Goal: Task Accomplishment & Management: Use online tool/utility

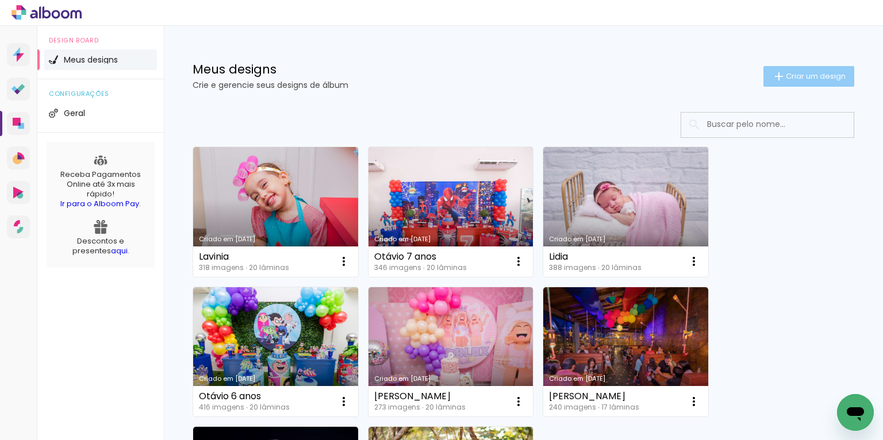
click at [665, 74] on span "Criar um design" at bounding box center [815, 75] width 60 height 7
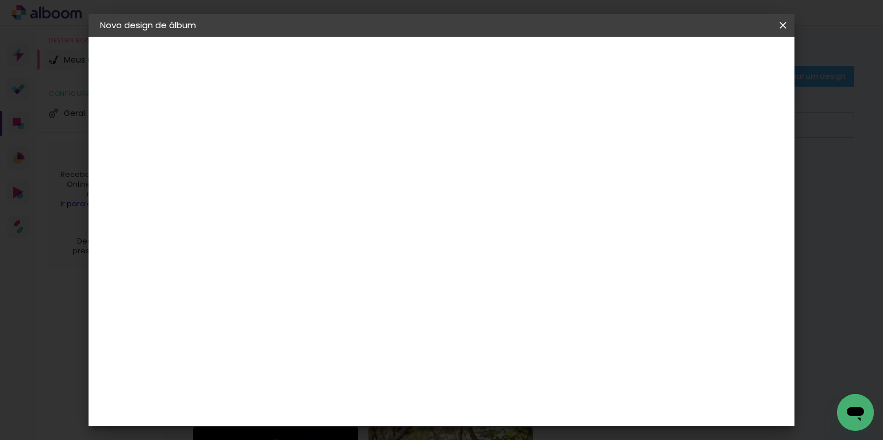
click at [288, 152] on input at bounding box center [288, 154] width 0 height 18
type input "Duda"
type paper-input "Duda"
click at [0, 0] on slot "Avançar" at bounding box center [0, 0] width 0 height 0
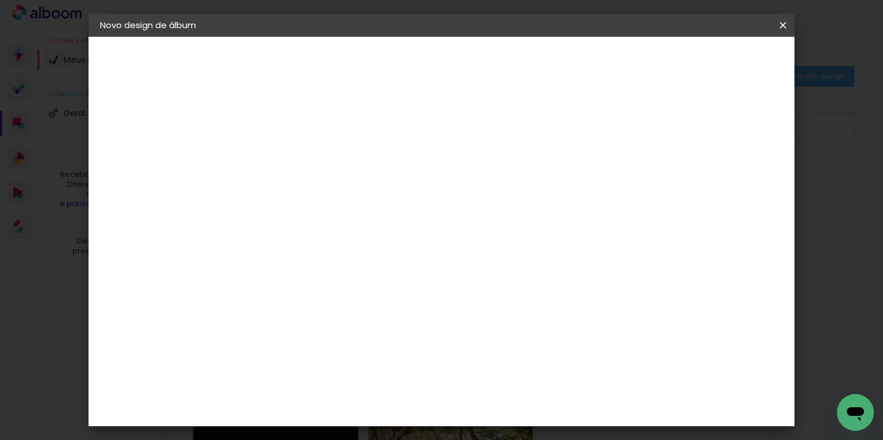
click at [302, 371] on div "Matrix" at bounding box center [294, 404] width 28 height 9
drag, startPoint x: 747, startPoint y: 61, endPoint x: 741, endPoint y: 65, distance: 6.7
click at [0, 0] on slot "Avançar" at bounding box center [0, 0] width 0 height 0
click at [365, 274] on span "30 × 40" at bounding box center [338, 286] width 53 height 24
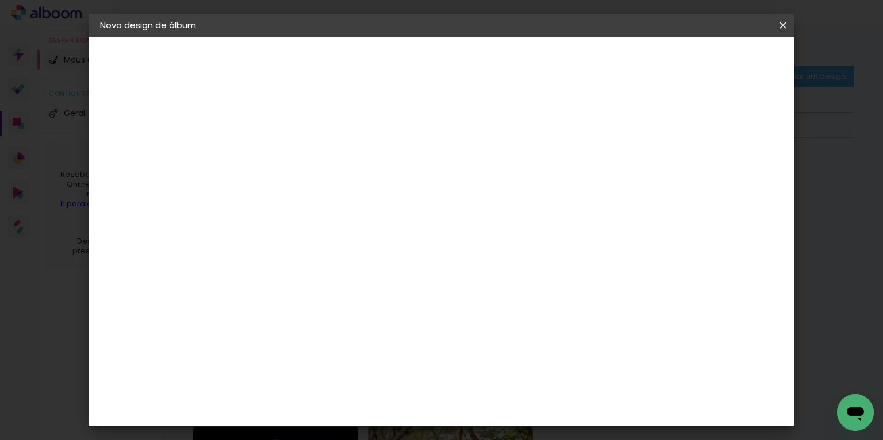
click at [0, 0] on slot "Avançar" at bounding box center [0, 0] width 0 height 0
click at [665, 68] on paper-button "Iniciar design" at bounding box center [686, 61] width 75 height 20
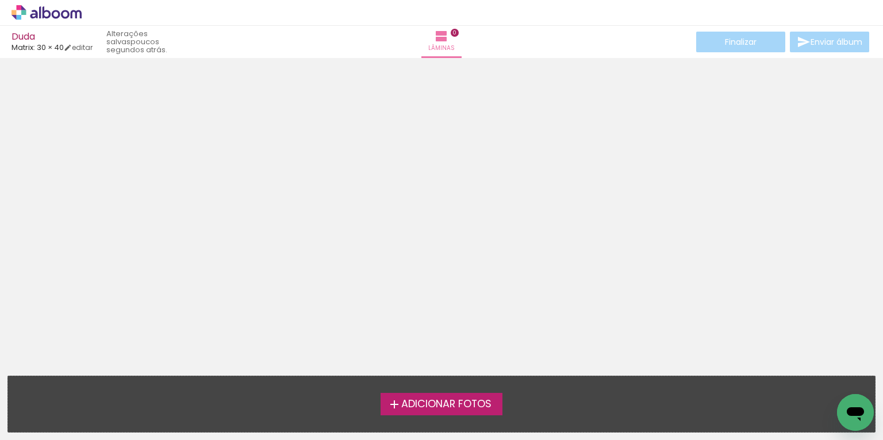
click at [421, 371] on span "Adicionar Fotos" at bounding box center [446, 404] width 90 height 10
click at [0, 0] on input "file" at bounding box center [0, 0] width 0 height 0
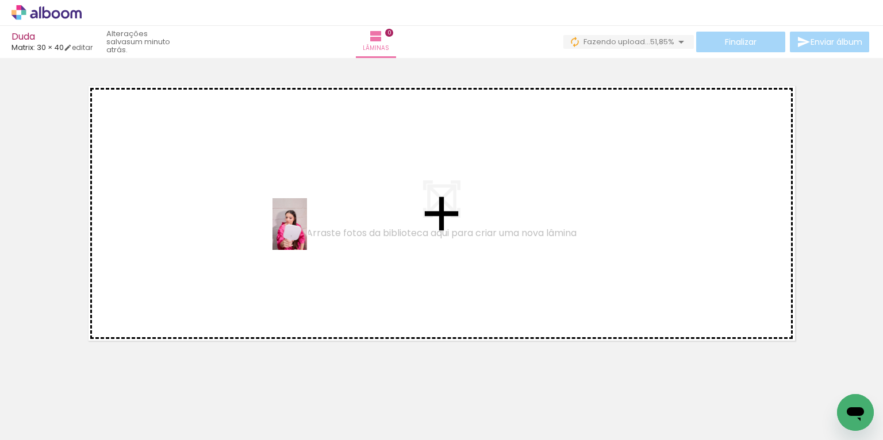
drag, startPoint x: 109, startPoint y: 407, endPoint x: 306, endPoint y: 233, distance: 263.4
click at [307, 233] on quentale-workspace at bounding box center [441, 220] width 883 height 440
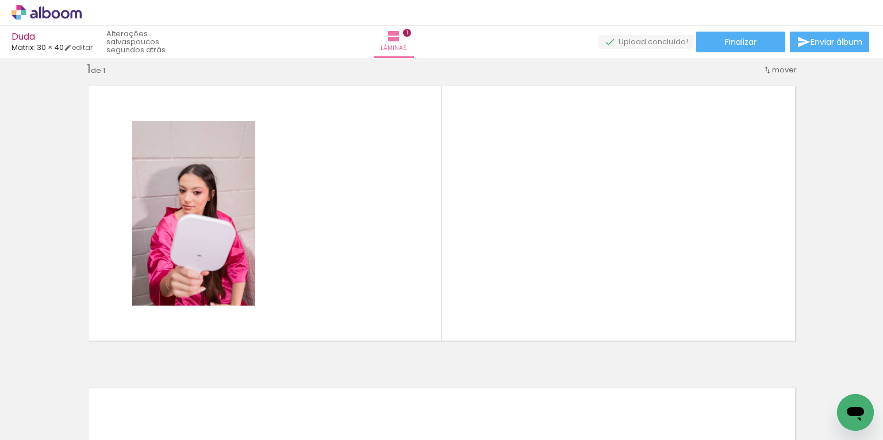
scroll to position [0, 952]
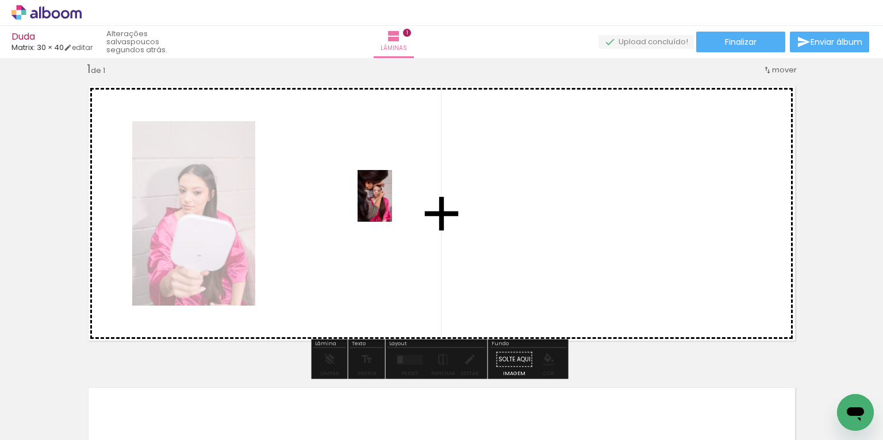
drag, startPoint x: 846, startPoint y: 387, endPoint x: 391, endPoint y: 205, distance: 490.2
click at [391, 205] on quentale-workspace at bounding box center [441, 220] width 883 height 440
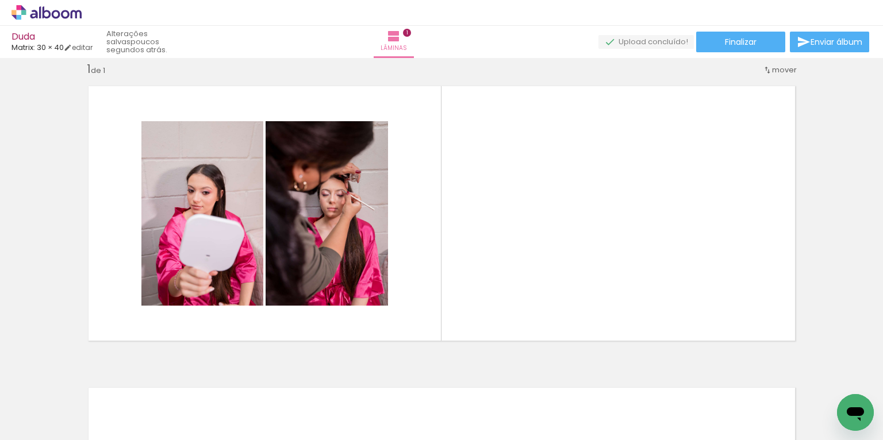
scroll to position [0, 0]
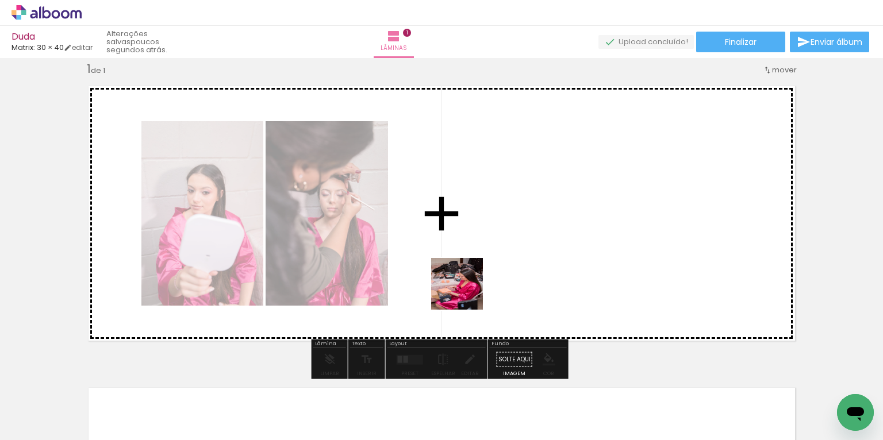
drag, startPoint x: 386, startPoint y: 391, endPoint x: 467, endPoint y: 290, distance: 129.9
click at [468, 290] on quentale-workspace at bounding box center [441, 220] width 883 height 440
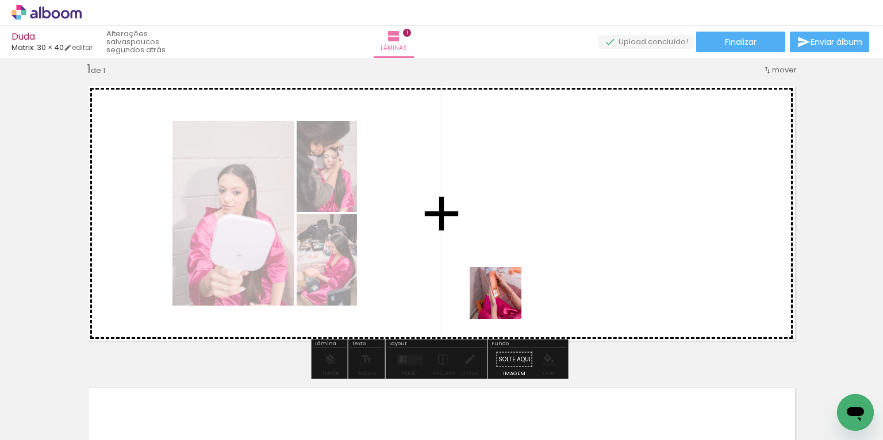
click at [503, 289] on quentale-workspace at bounding box center [441, 220] width 883 height 440
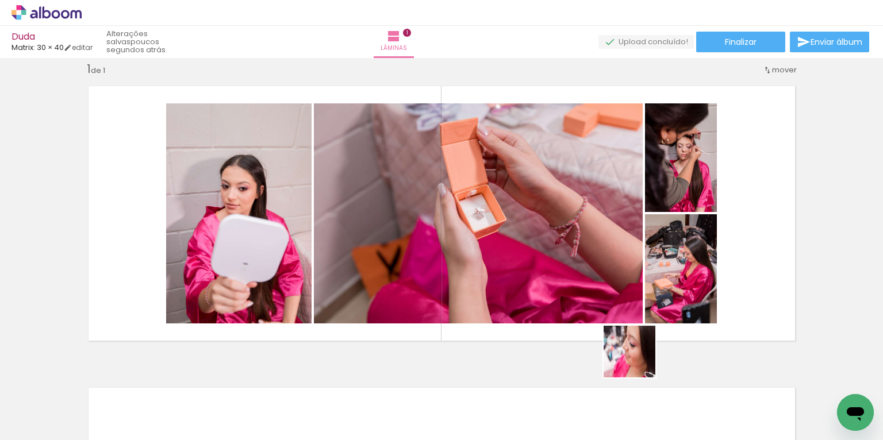
drag, startPoint x: 635, startPoint y: 411, endPoint x: 638, endPoint y: 360, distance: 50.6
click at [638, 360] on quentale-workspace at bounding box center [441, 220] width 883 height 440
drag, startPoint x: 638, startPoint y: 402, endPoint x: 642, endPoint y: 333, distance: 69.6
click at [642, 332] on quentale-workspace at bounding box center [441, 220] width 883 height 440
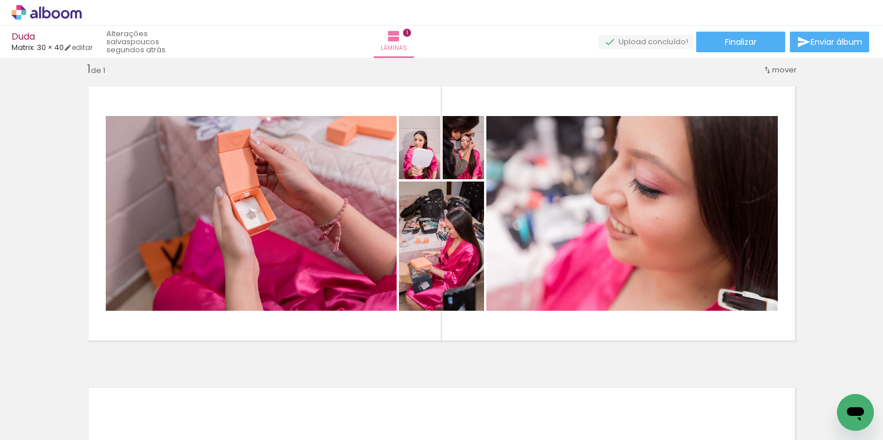
scroll to position [0, 510]
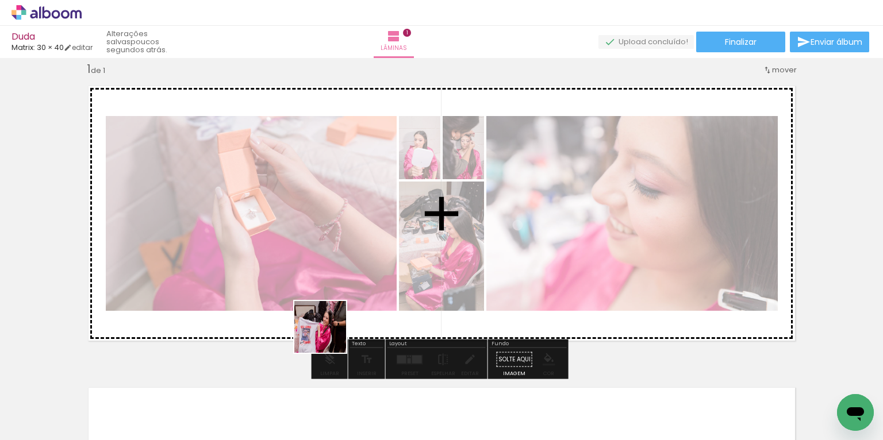
drag, startPoint x: 278, startPoint y: 392, endPoint x: 338, endPoint y: 329, distance: 87.4
click at [338, 329] on quentale-workspace at bounding box center [441, 220] width 883 height 440
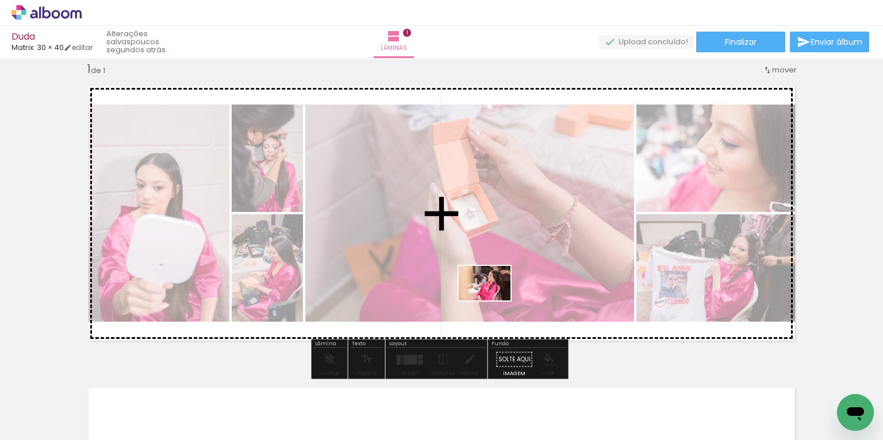
drag, startPoint x: 379, startPoint y: 402, endPoint x: 493, endPoint y: 301, distance: 152.6
click at [493, 301] on quentale-workspace at bounding box center [441, 220] width 883 height 440
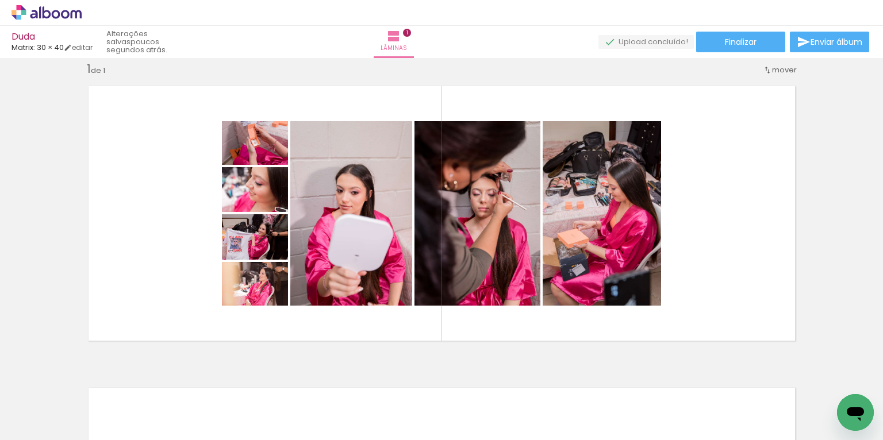
scroll to position [0, 522]
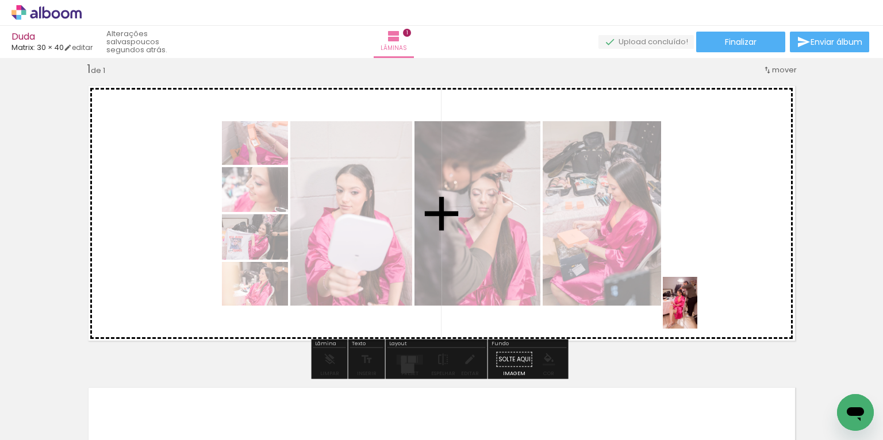
drag, startPoint x: 681, startPoint y: 409, endPoint x: 696, endPoint y: 312, distance: 97.7
click at [665, 311] on quentale-workspace at bounding box center [441, 220] width 883 height 440
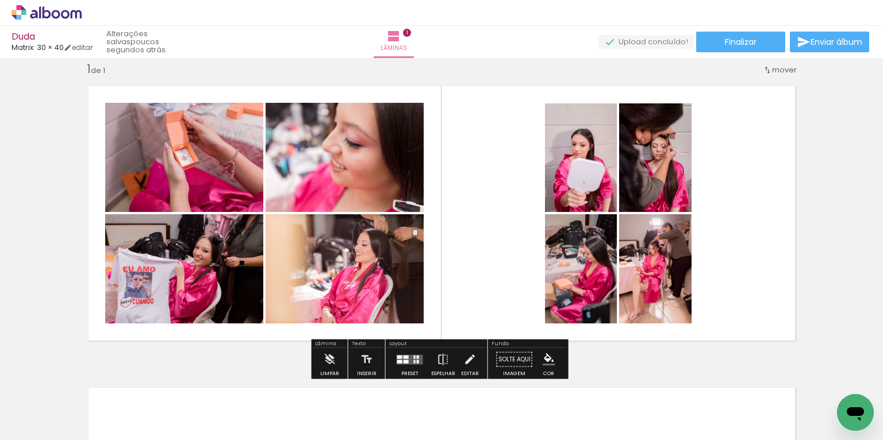
click at [419, 355] on quentale-layouter at bounding box center [409, 360] width 26 height 10
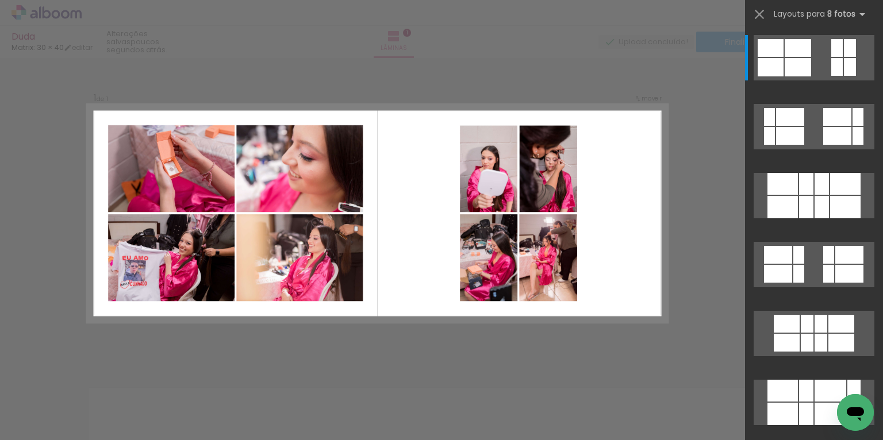
click at [411, 336] on div "Confirmar Cancelar" at bounding box center [441, 359] width 883 height 631
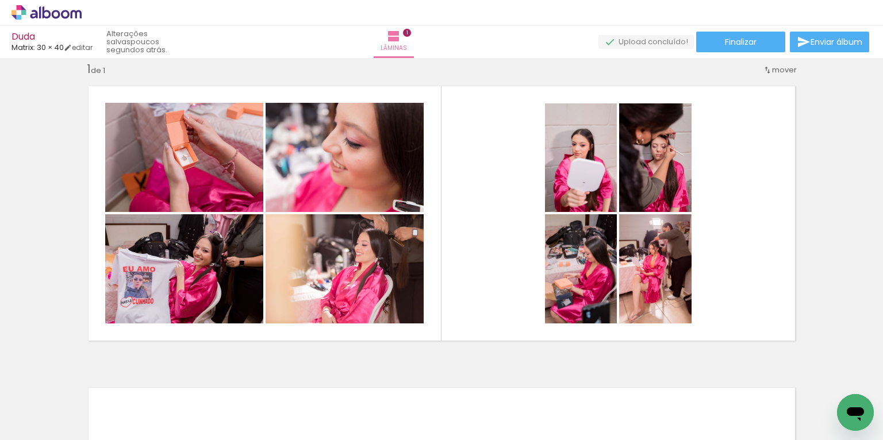
scroll to position [0, 55]
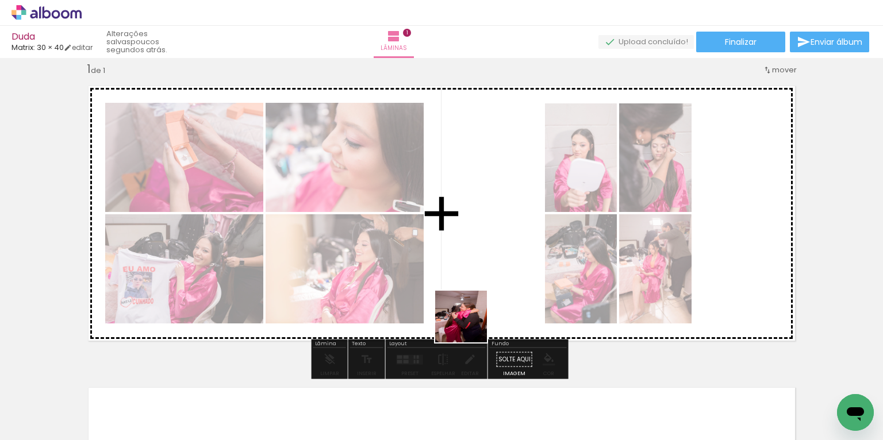
drag, startPoint x: 388, startPoint y: 406, endPoint x: 471, endPoint y: 325, distance: 115.8
click at [471, 325] on quentale-workspace at bounding box center [441, 220] width 883 height 440
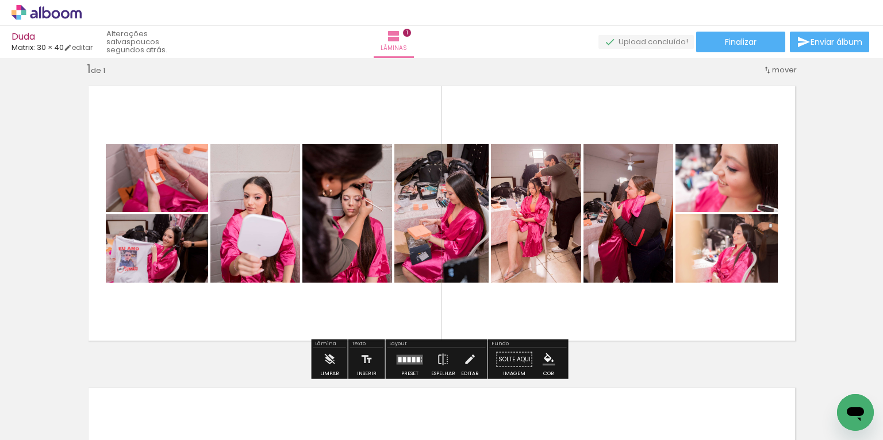
click at [403, 360] on quentale-layouter at bounding box center [409, 360] width 26 height 10
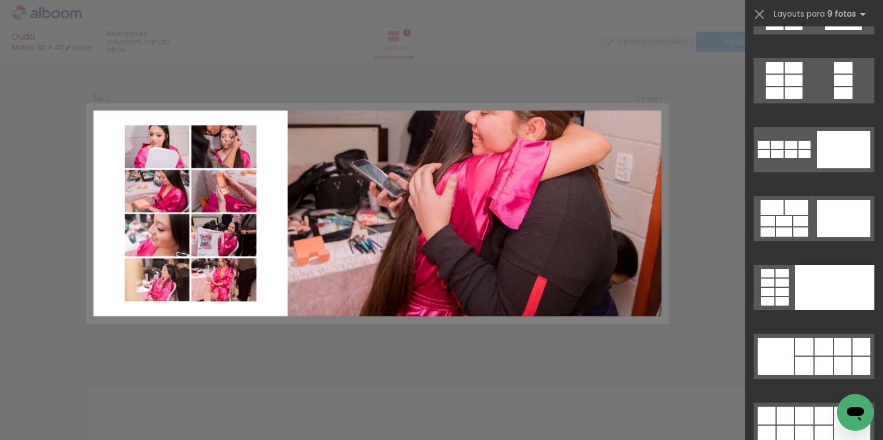
scroll to position [2254, 0]
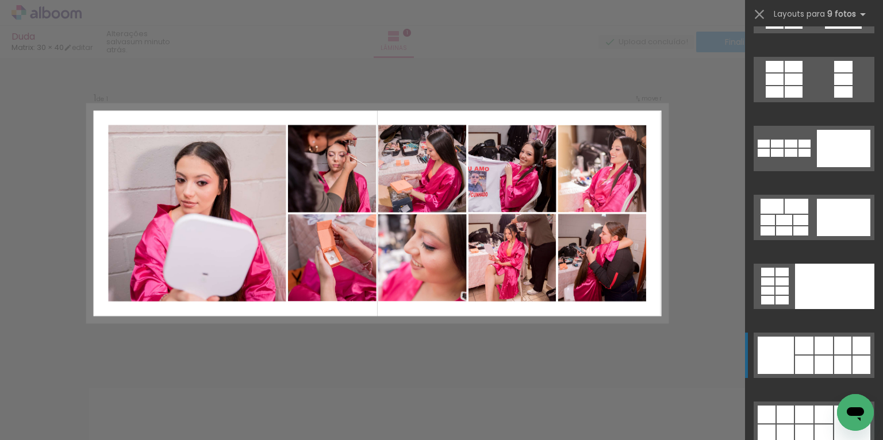
click at [665, 358] on div at bounding box center [775, 355] width 36 height 37
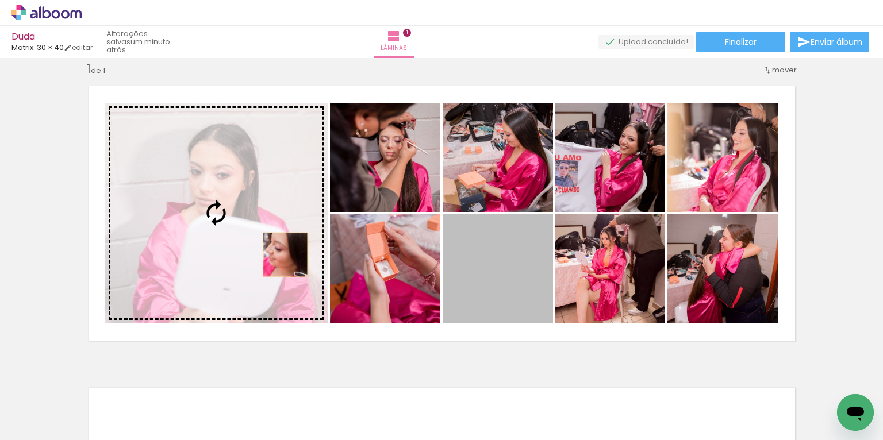
drag, startPoint x: 515, startPoint y: 279, endPoint x: 280, endPoint y: 255, distance: 235.7
click at [0, 0] on slot at bounding box center [0, 0] width 0 height 0
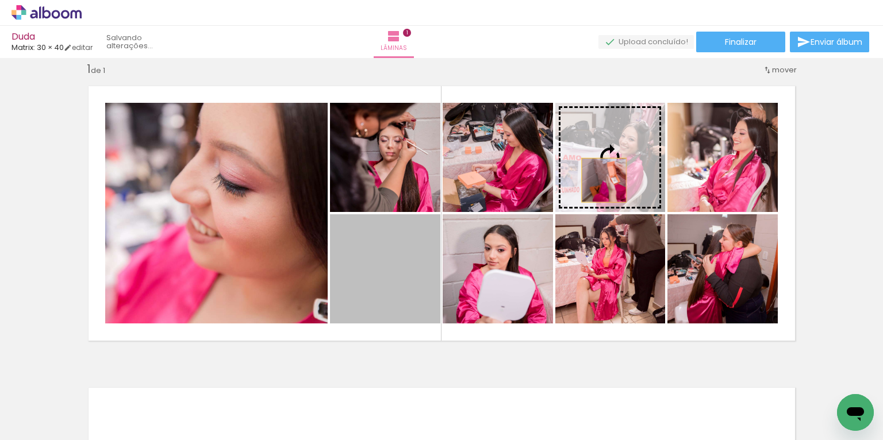
drag, startPoint x: 388, startPoint y: 271, endPoint x: 600, endPoint y: 180, distance: 230.9
click at [0, 0] on slot at bounding box center [0, 0] width 0 height 0
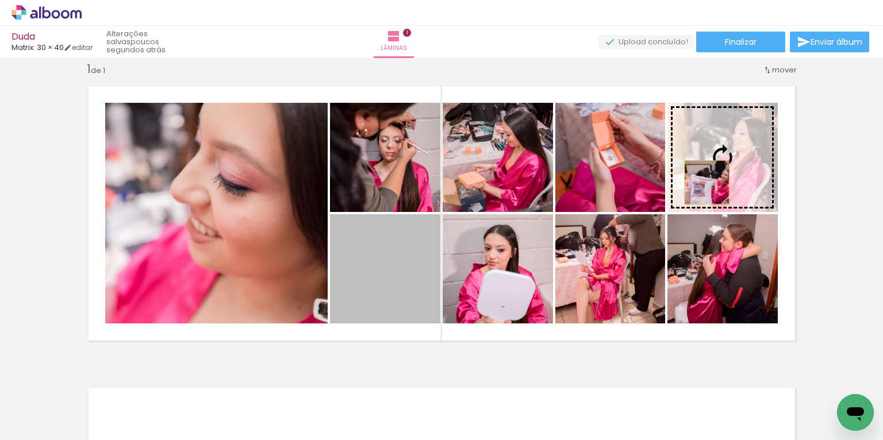
drag, startPoint x: 383, startPoint y: 285, endPoint x: 703, endPoint y: 182, distance: 336.2
click at [0, 0] on slot at bounding box center [0, 0] width 0 height 0
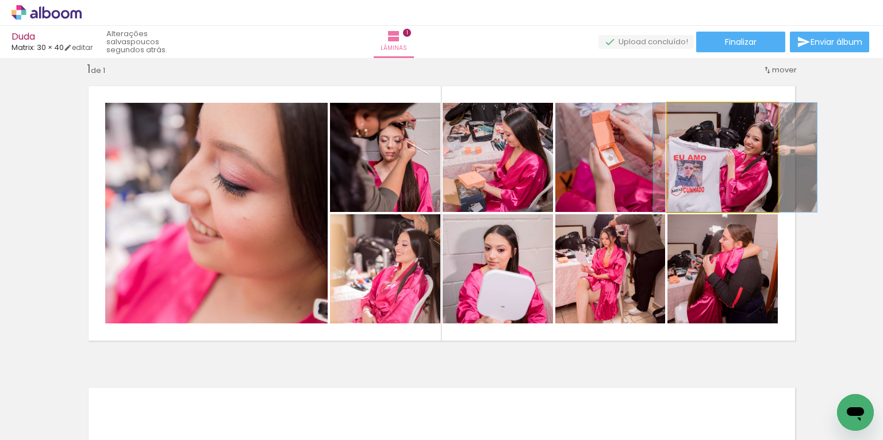
drag, startPoint x: 700, startPoint y: 182, endPoint x: 712, endPoint y: 184, distance: 12.2
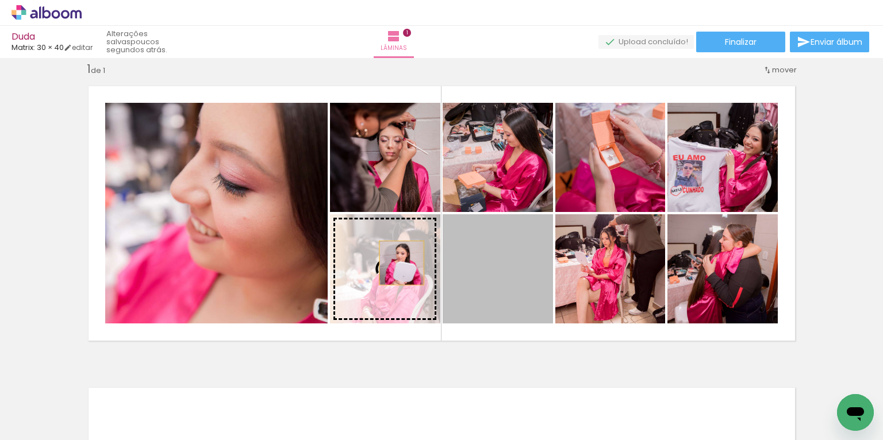
drag, startPoint x: 490, startPoint y: 271, endPoint x: 390, endPoint y: 262, distance: 99.8
click at [0, 0] on slot at bounding box center [0, 0] width 0 height 0
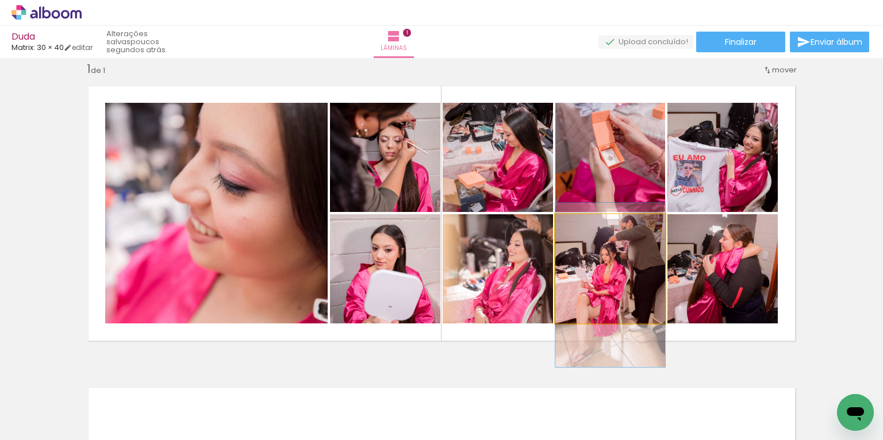
drag, startPoint x: 628, startPoint y: 261, endPoint x: 629, endPoint y: 278, distance: 16.1
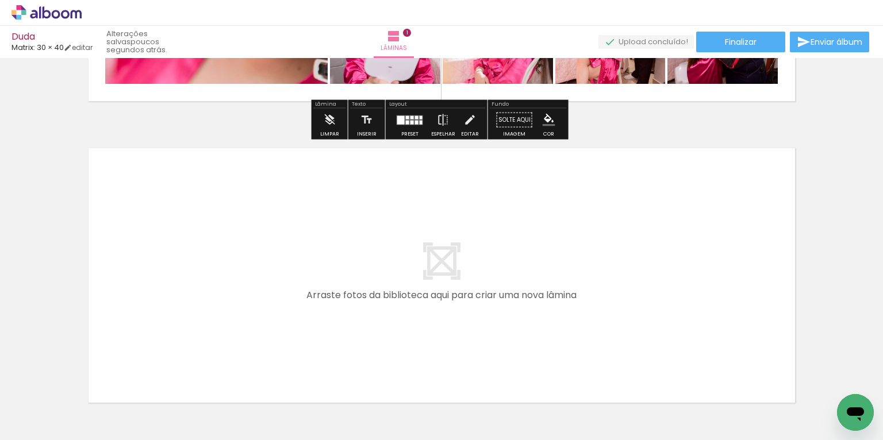
scroll to position [0, 736]
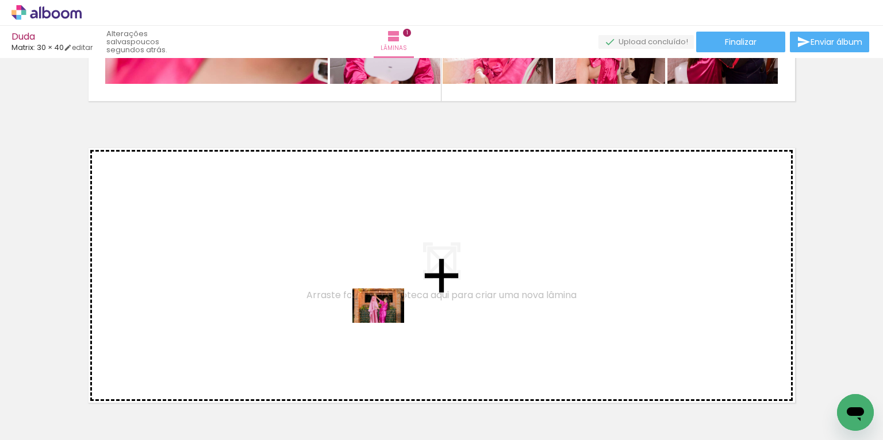
click at [387, 323] on quentale-workspace at bounding box center [441, 220] width 883 height 440
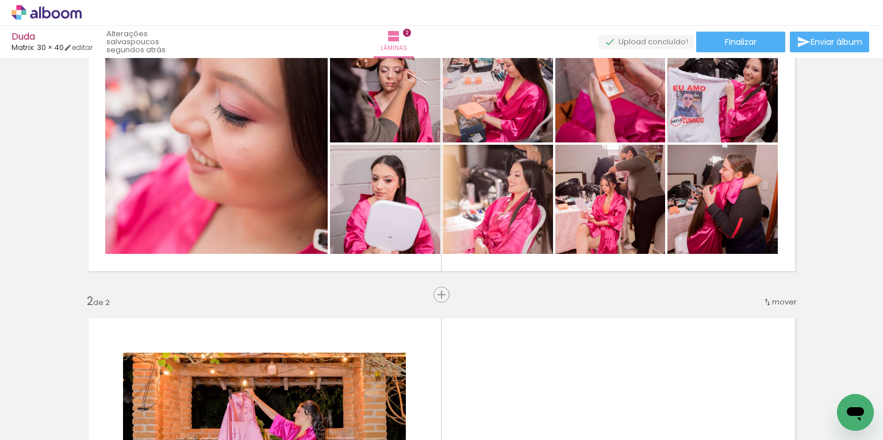
scroll to position [83, 0]
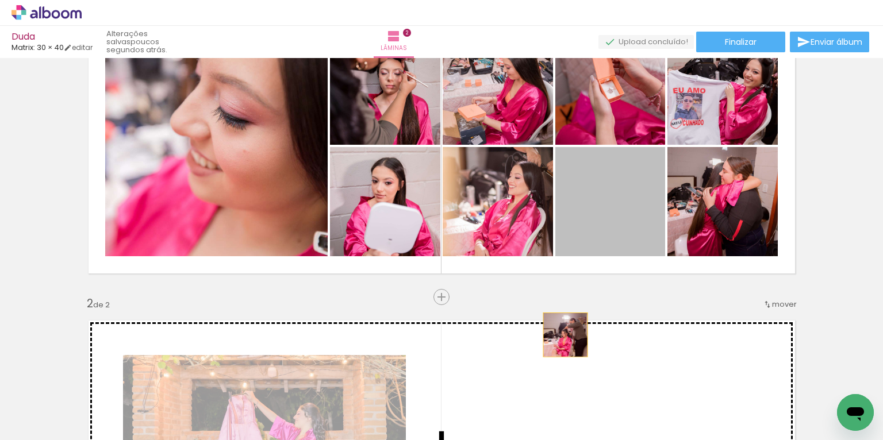
drag, startPoint x: 581, startPoint y: 231, endPoint x: 561, endPoint y: 333, distance: 104.2
click at [561, 333] on div "Inserir lâmina 1 de 2 Inserir lâmina 2 de 2" at bounding box center [441, 433] width 883 height 906
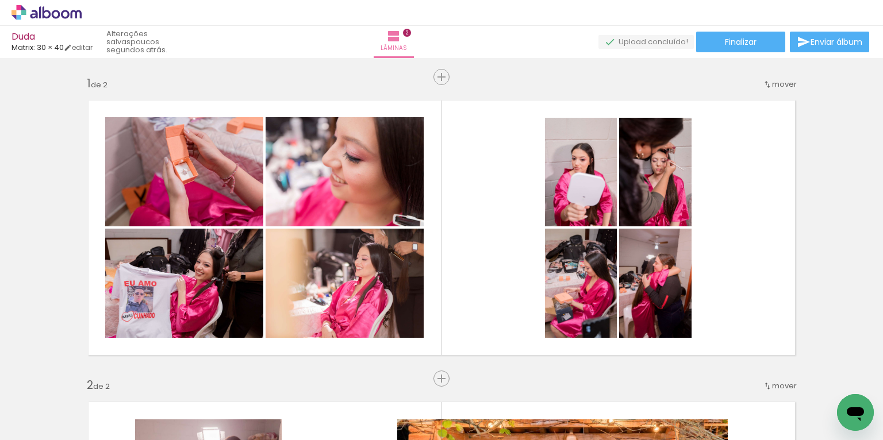
scroll to position [0, 0]
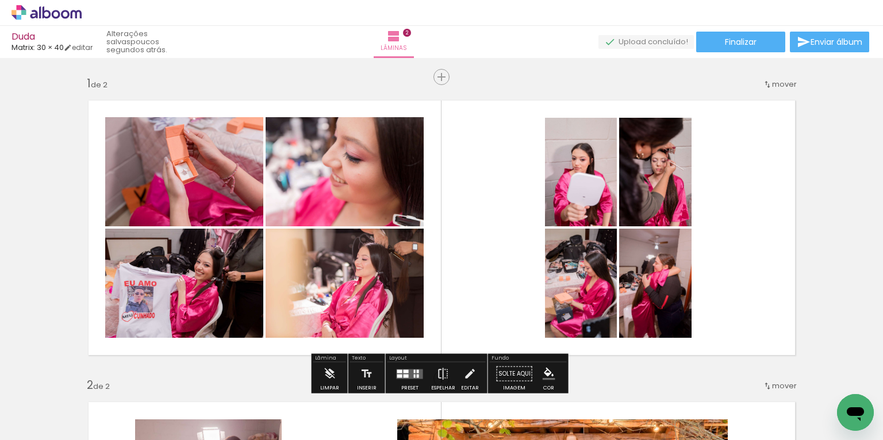
click at [467, 324] on quentale-layouter at bounding box center [441, 227] width 725 height 273
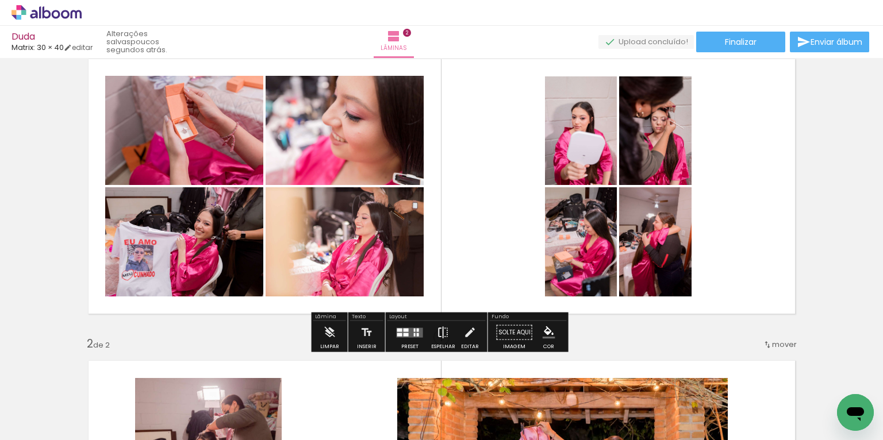
scroll to position [48, 0]
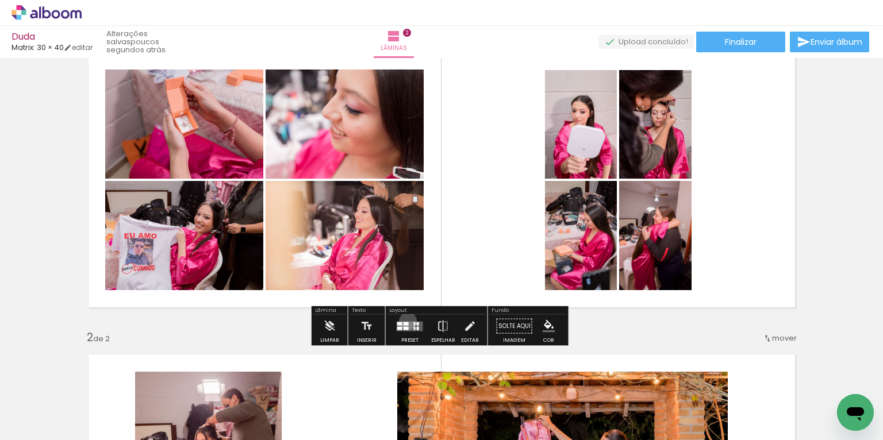
click at [405, 321] on quentale-layouter at bounding box center [409, 326] width 26 height 10
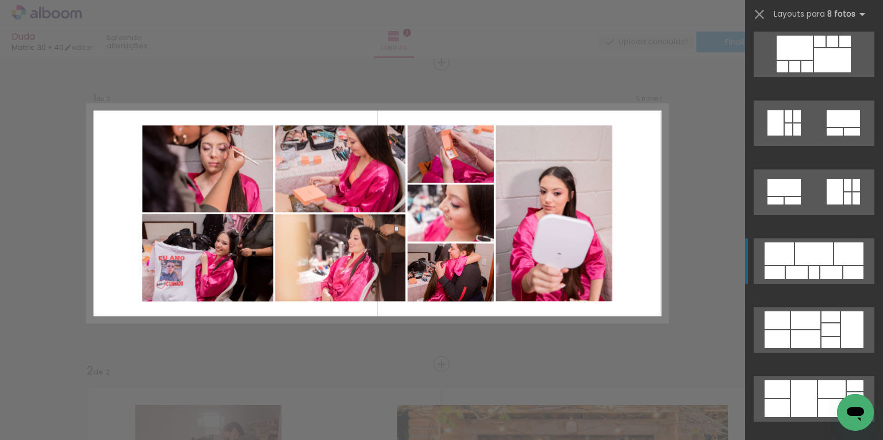
scroll to position [2140, 0]
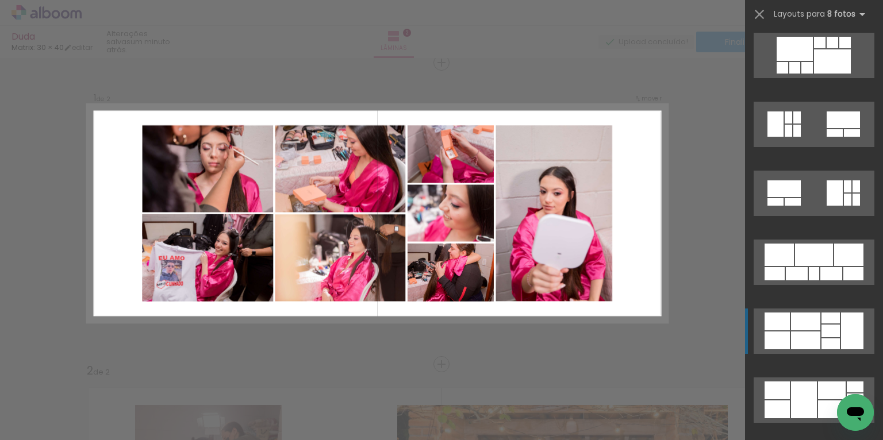
click at [665, 328] on div at bounding box center [805, 322] width 29 height 18
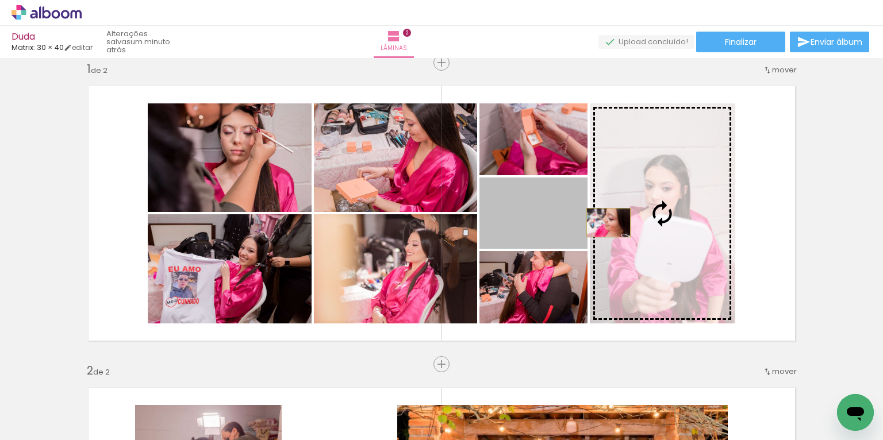
drag, startPoint x: 531, startPoint y: 220, endPoint x: 604, endPoint y: 222, distance: 73.6
click at [0, 0] on slot at bounding box center [0, 0] width 0 height 0
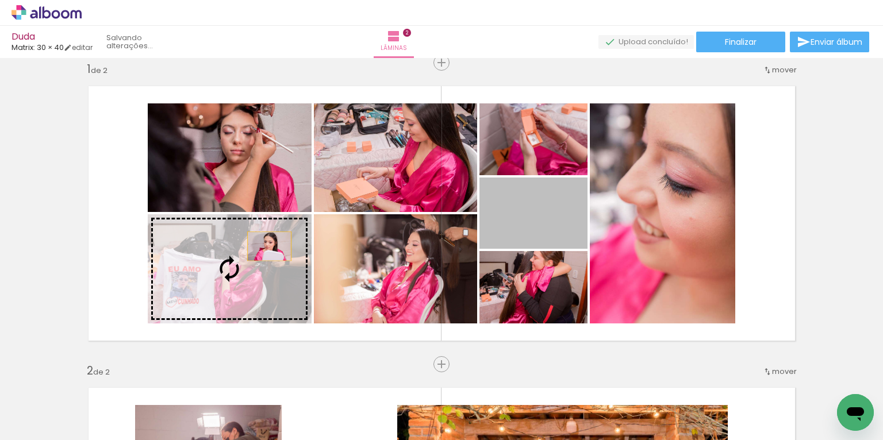
drag, startPoint x: 545, startPoint y: 222, endPoint x: 265, endPoint y: 246, distance: 281.4
click at [0, 0] on slot at bounding box center [0, 0] width 0 height 0
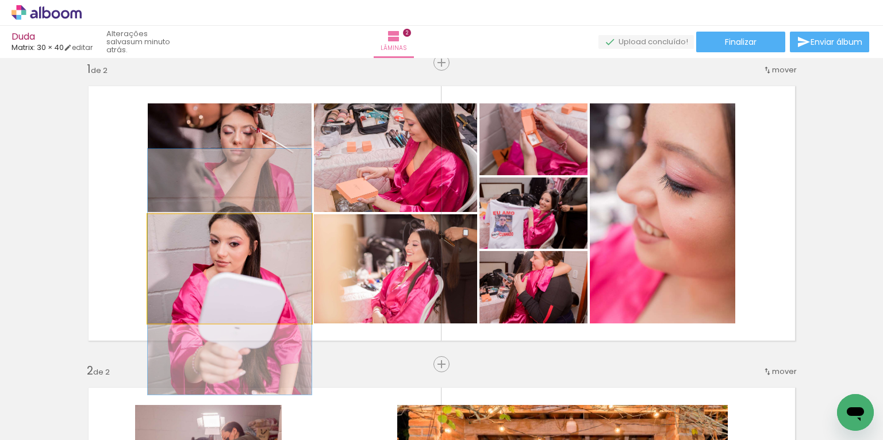
click at [281, 276] on div at bounding box center [230, 272] width 164 height 246
click at [281, 279] on quentale-photo at bounding box center [230, 268] width 164 height 109
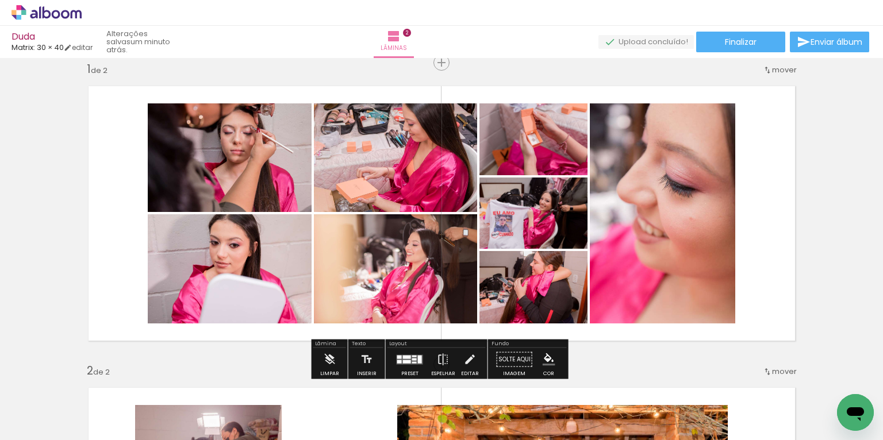
click at [665, 220] on quentale-photo at bounding box center [662, 213] width 145 height 220
click at [665, 220] on album-spread "1 de 2" at bounding box center [441, 213] width 725 height 273
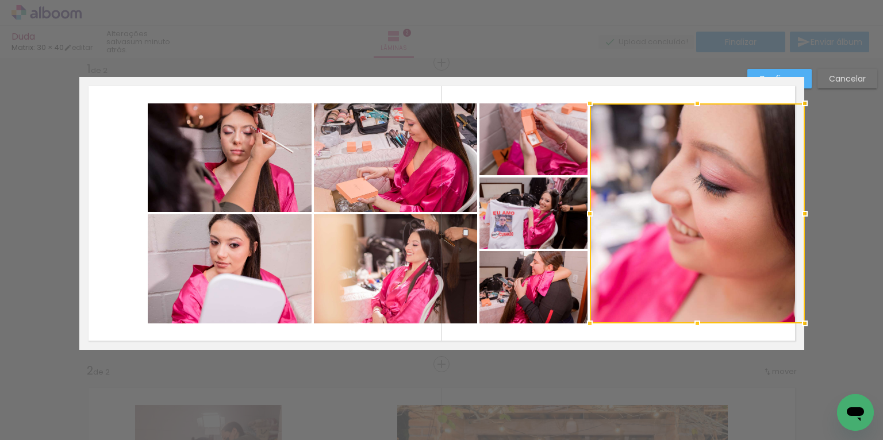
drag, startPoint x: 733, startPoint y: 214, endPoint x: 799, endPoint y: 212, distance: 66.1
click at [665, 212] on div at bounding box center [804, 213] width 23 height 23
click at [121, 121] on quentale-layouter at bounding box center [441, 213] width 725 height 273
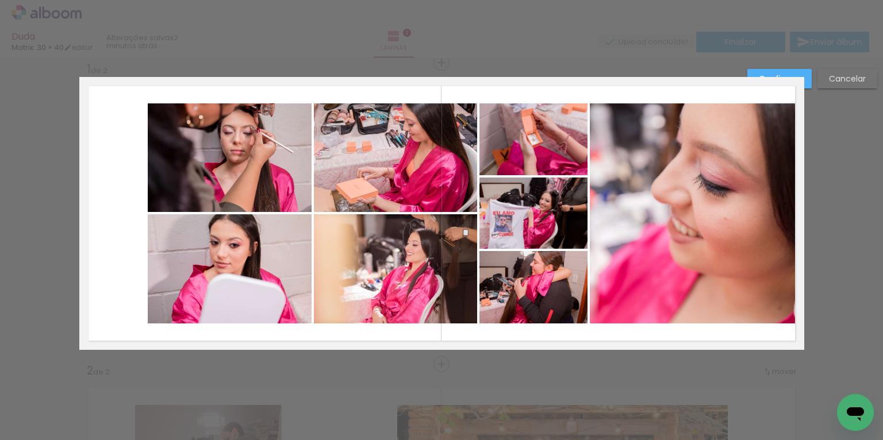
click at [665, 86] on paper-button "Confirmar" at bounding box center [779, 79] width 64 height 20
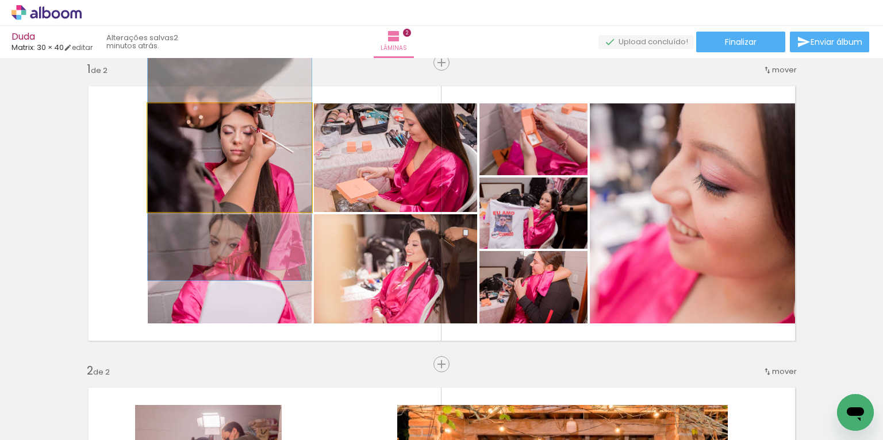
click at [267, 181] on div at bounding box center [230, 157] width 164 height 246
click at [267, 181] on quentale-photo at bounding box center [230, 157] width 164 height 109
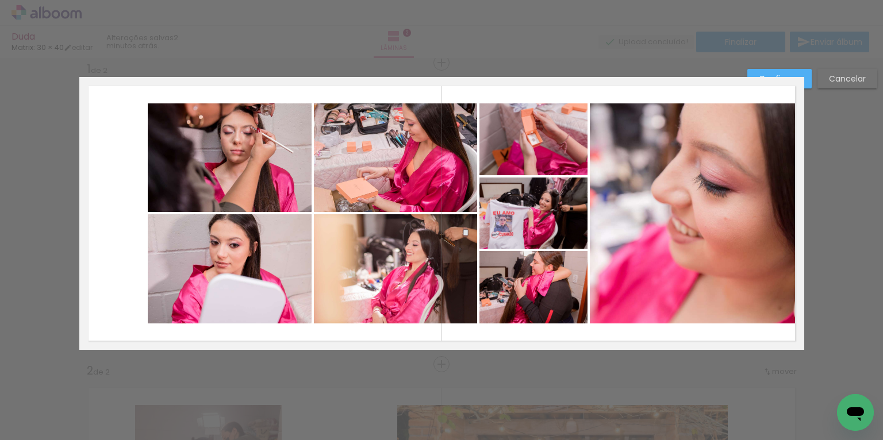
click at [276, 185] on quentale-photo at bounding box center [230, 157] width 164 height 109
click at [276, 256] on quentale-photo at bounding box center [230, 268] width 164 height 109
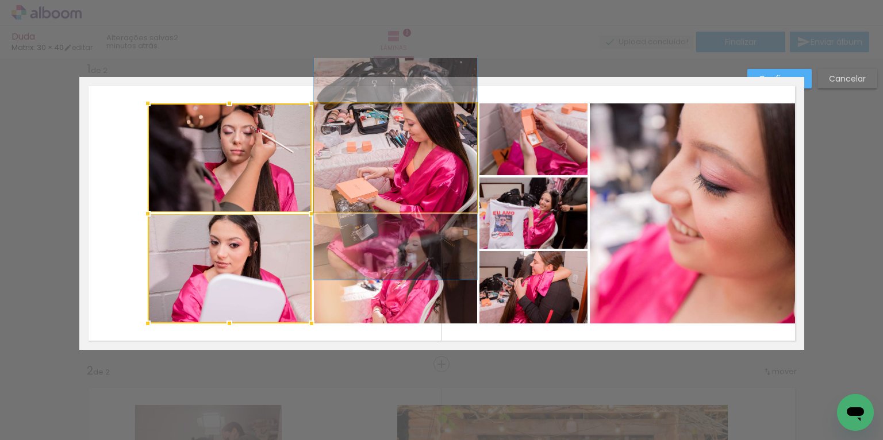
click at [375, 205] on quentale-photo at bounding box center [395, 157] width 163 height 109
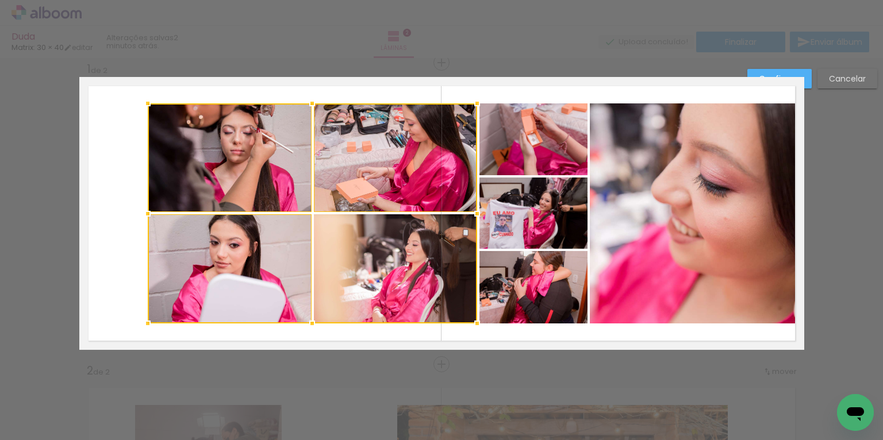
drag, startPoint x: 380, startPoint y: 254, endPoint x: 434, endPoint y: 245, distance: 54.2
click at [380, 254] on div at bounding box center [312, 213] width 329 height 220
click at [534, 165] on quentale-photo at bounding box center [533, 139] width 108 height 72
click at [532, 207] on div at bounding box center [368, 213] width 440 height 220
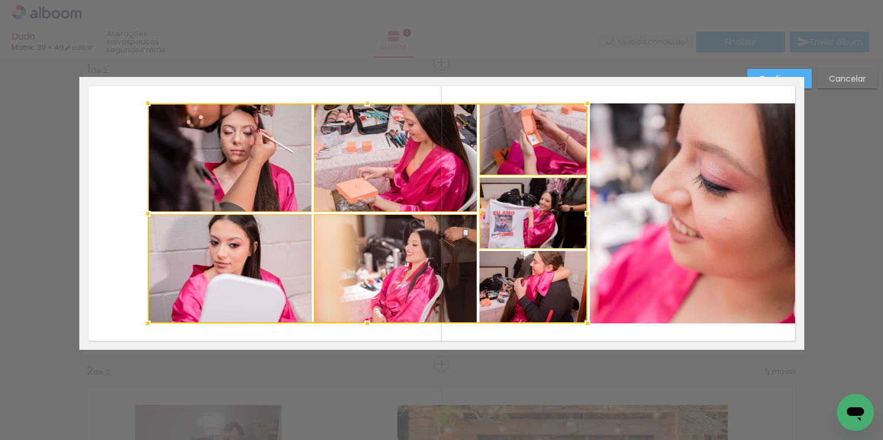
click at [544, 287] on div at bounding box center [368, 213] width 440 height 220
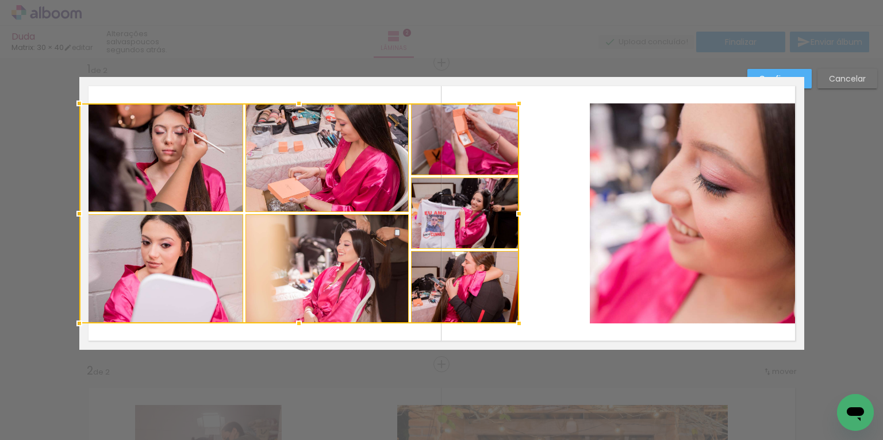
drag, startPoint x: 416, startPoint y: 272, endPoint x: 346, endPoint y: 271, distance: 69.5
click at [346, 271] on div at bounding box center [299, 213] width 440 height 220
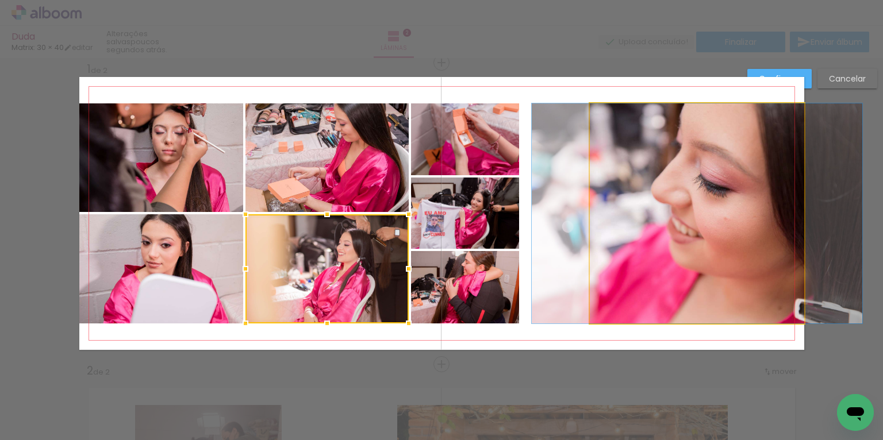
click at [618, 238] on quentale-photo at bounding box center [697, 213] width 214 height 220
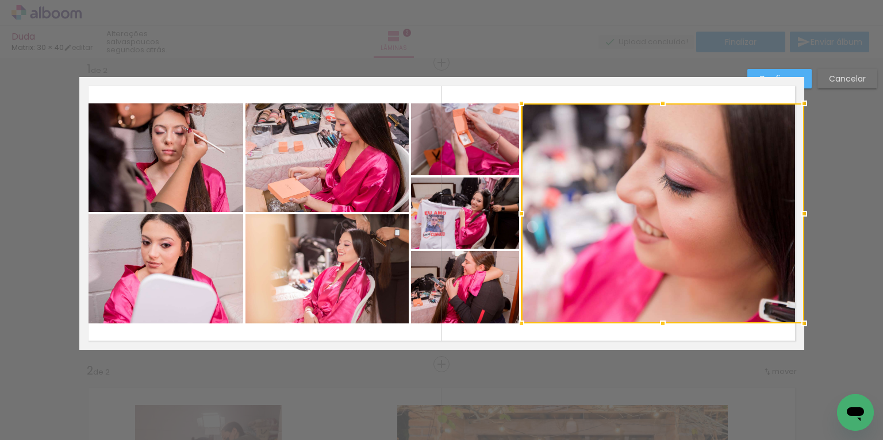
drag, startPoint x: 584, startPoint y: 213, endPoint x: 519, endPoint y: 214, distance: 65.5
click at [519, 214] on div at bounding box center [521, 213] width 23 height 23
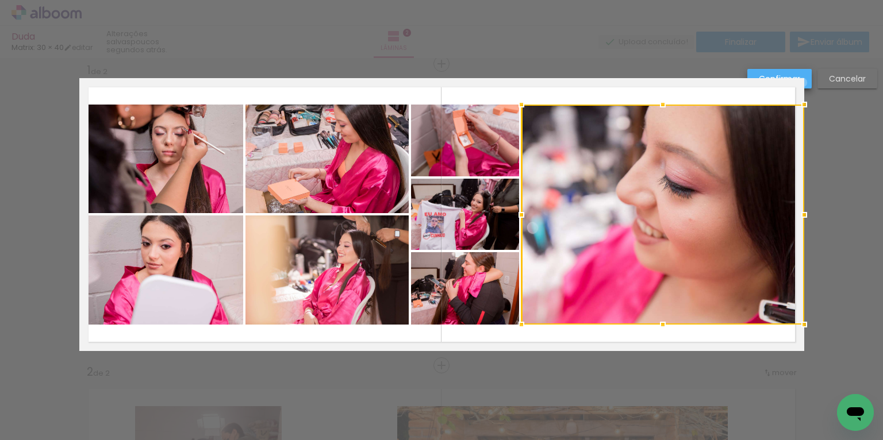
click at [665, 83] on paper-button "Confirmar" at bounding box center [779, 79] width 64 height 20
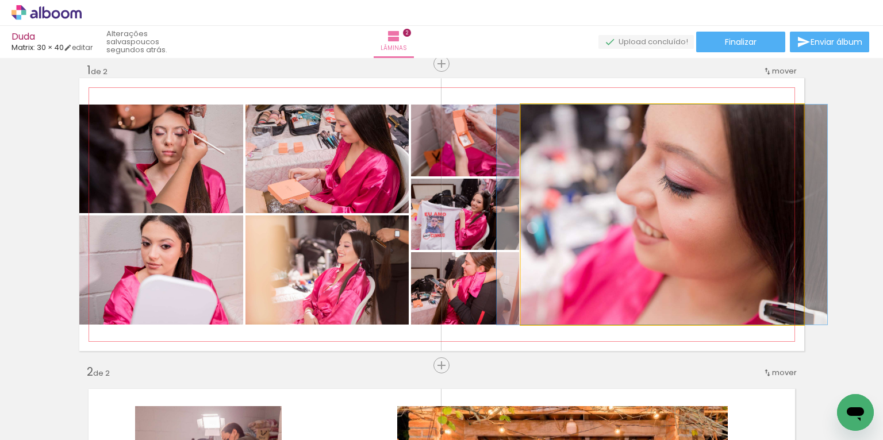
click at [665, 183] on quentale-photo at bounding box center [662, 215] width 283 height 220
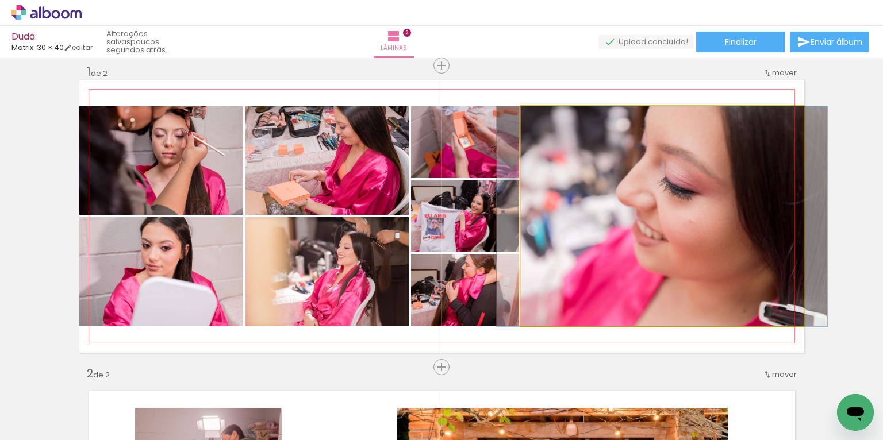
click at [665, 183] on quentale-photo at bounding box center [662, 216] width 283 height 220
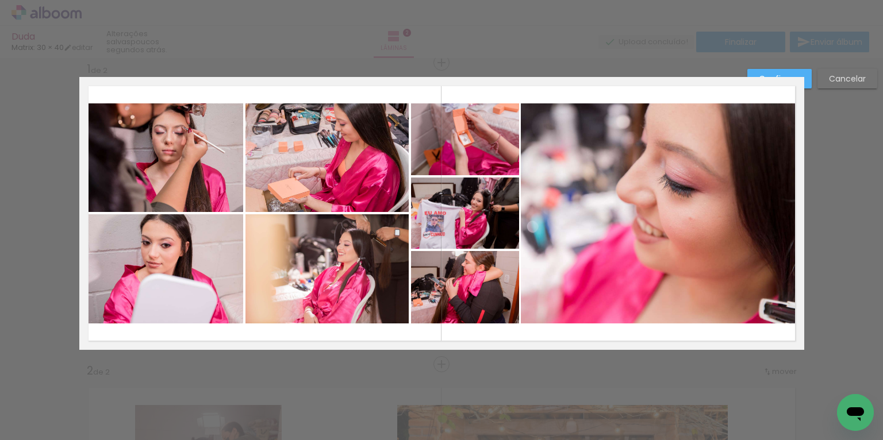
click at [665, 183] on quentale-photo at bounding box center [662, 213] width 283 height 220
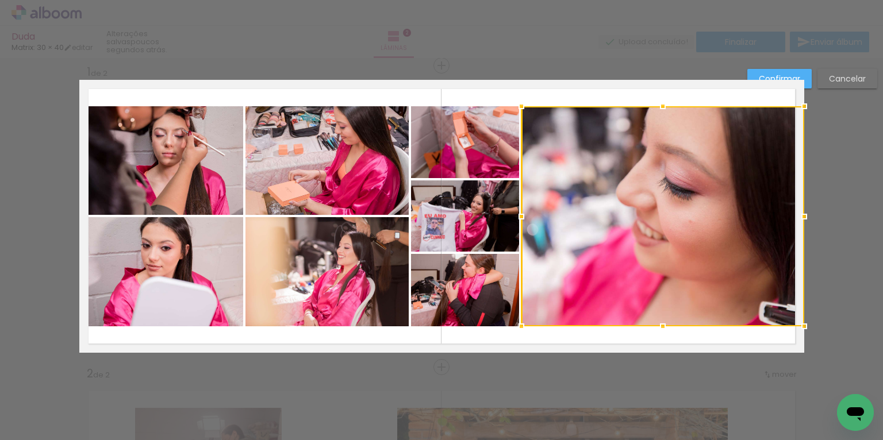
scroll to position [10, 0]
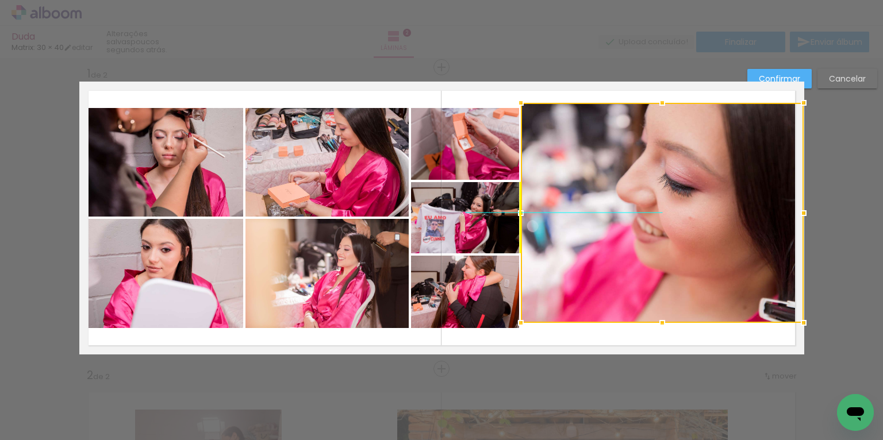
drag, startPoint x: 737, startPoint y: 183, endPoint x: 724, endPoint y: 184, distance: 13.3
click at [665, 184] on div at bounding box center [662, 213] width 283 height 220
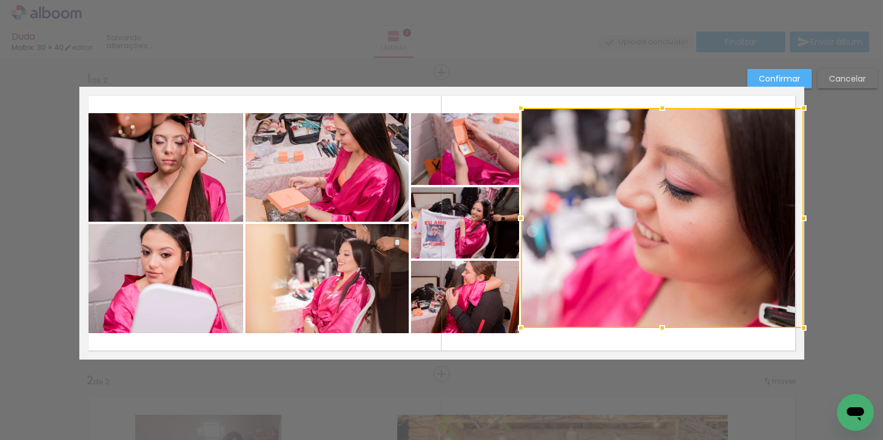
scroll to position [5, 0]
click at [0, 0] on slot "Cancelar" at bounding box center [0, 0] width 0 height 0
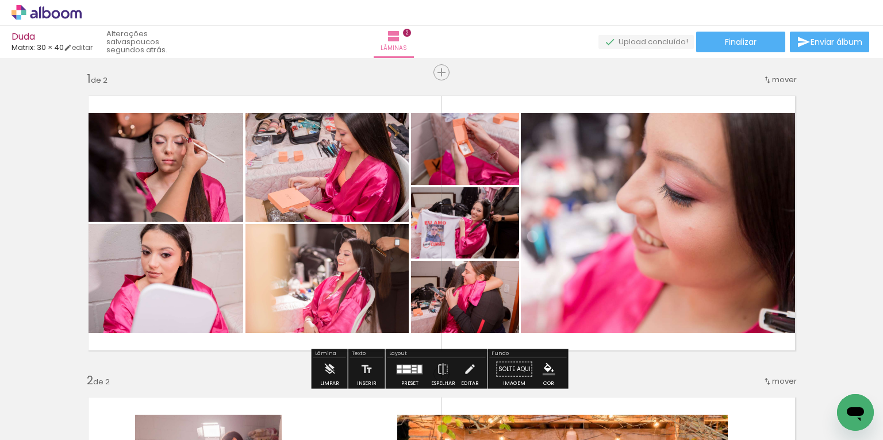
click at [665, 179] on quentale-photo at bounding box center [662, 223] width 283 height 220
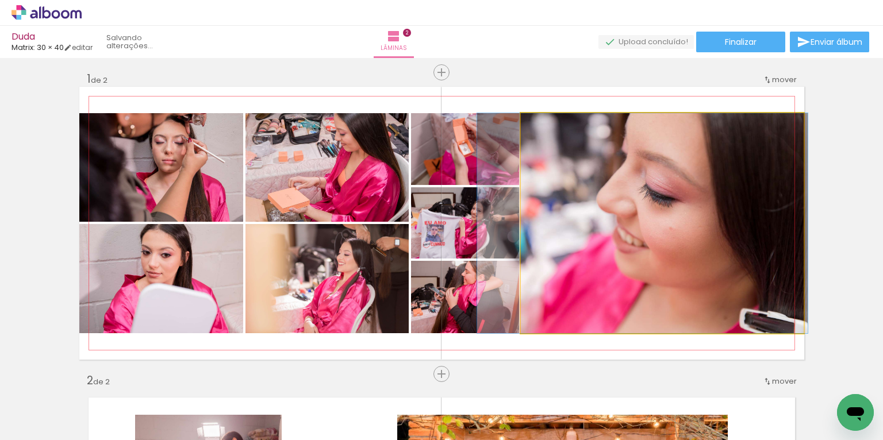
drag, startPoint x: 721, startPoint y: 179, endPoint x: 701, endPoint y: 179, distance: 19.5
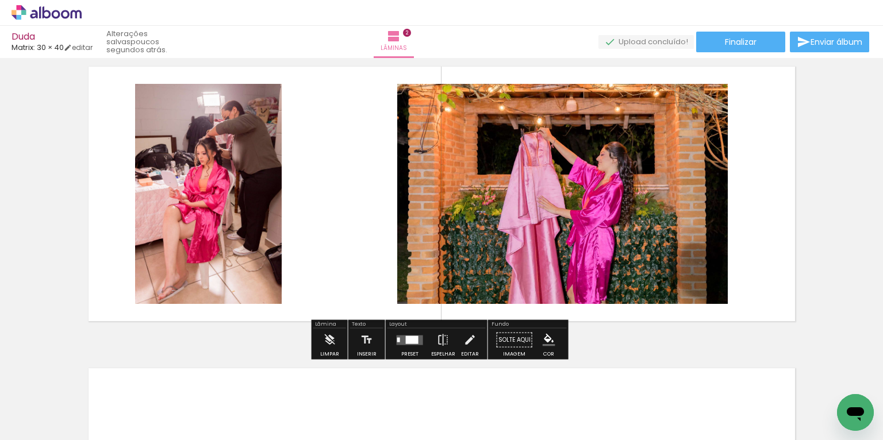
scroll to position [337, 0]
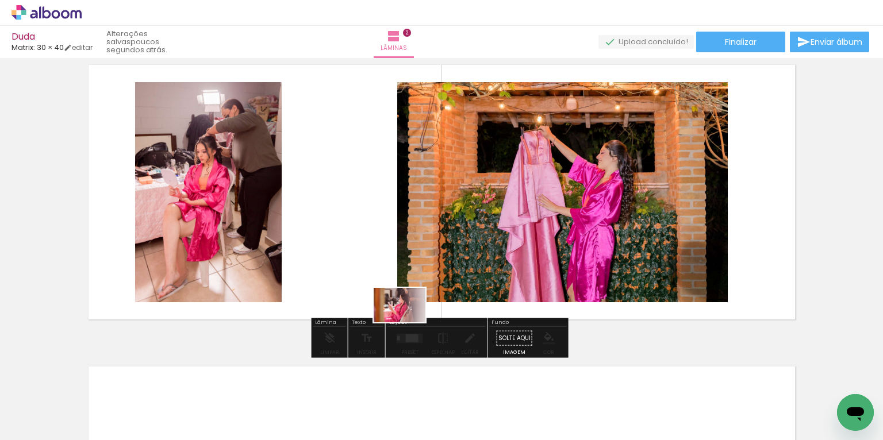
drag, startPoint x: 530, startPoint y: 409, endPoint x: 386, endPoint y: 306, distance: 177.1
click at [386, 306] on quentale-workspace at bounding box center [441, 220] width 883 height 440
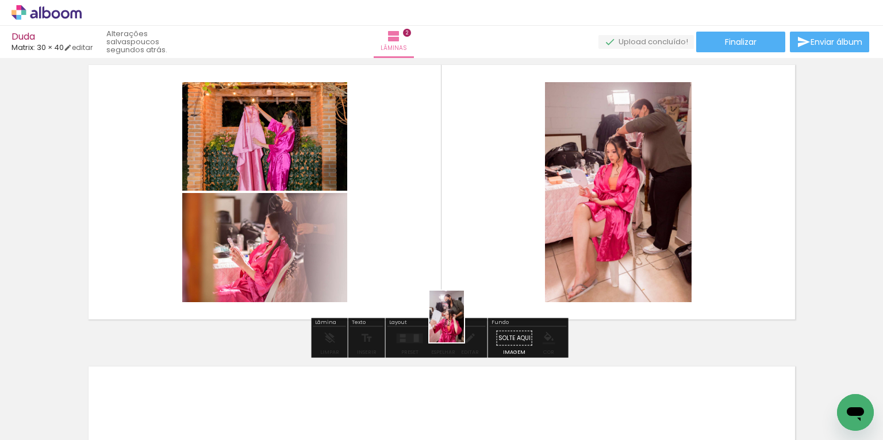
drag, startPoint x: 565, startPoint y: 382, endPoint x: 464, endPoint y: 325, distance: 115.7
click at [464, 325] on quentale-workspace at bounding box center [441, 220] width 883 height 440
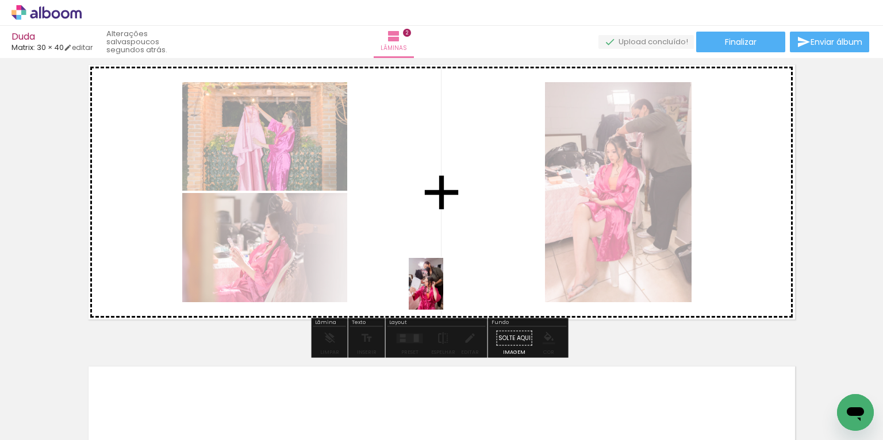
drag, startPoint x: 582, startPoint y: 385, endPoint x: 443, endPoint y: 292, distance: 167.0
click at [443, 292] on quentale-workspace at bounding box center [441, 220] width 883 height 440
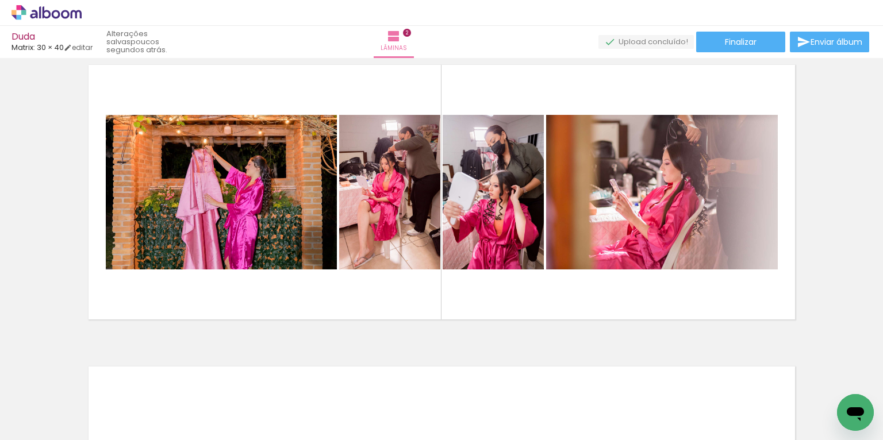
scroll to position [0, 952]
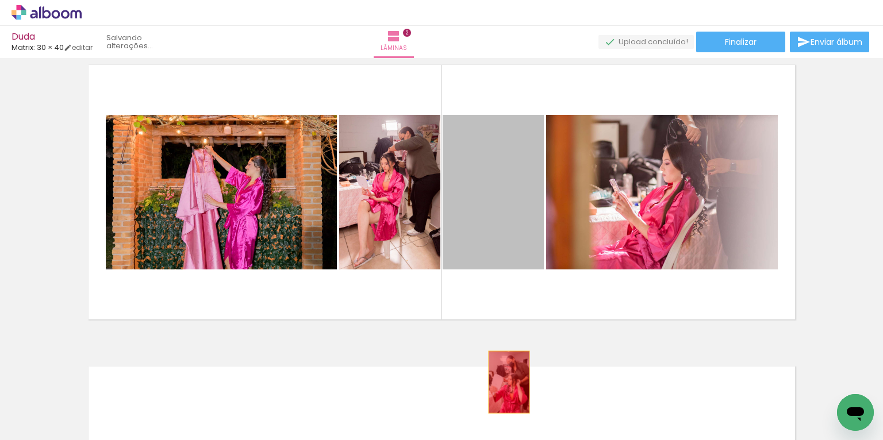
drag, startPoint x: 496, startPoint y: 205, endPoint x: 504, endPoint y: 392, distance: 186.9
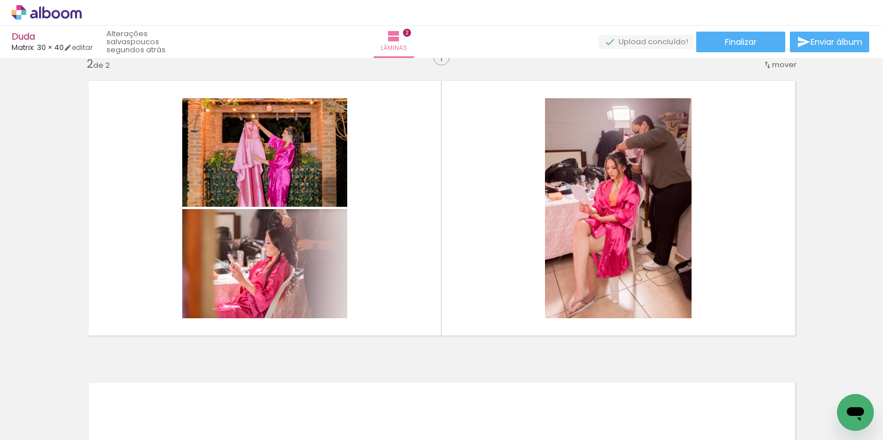
scroll to position [326, 0]
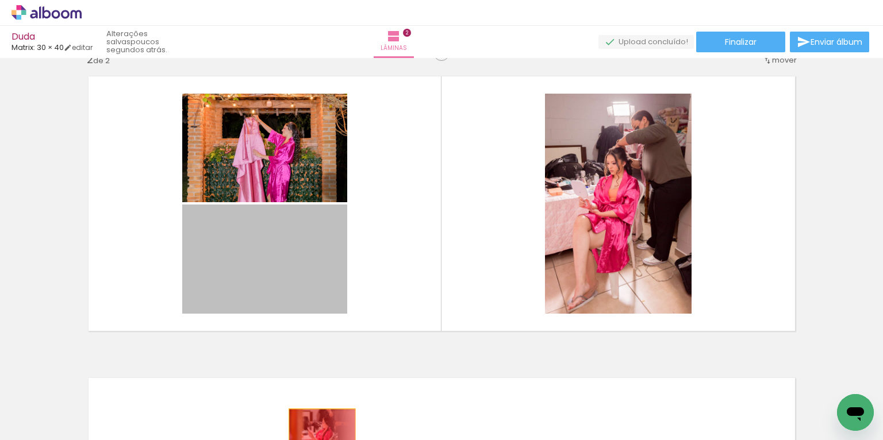
drag, startPoint x: 271, startPoint y: 249, endPoint x: 318, endPoint y: 431, distance: 187.4
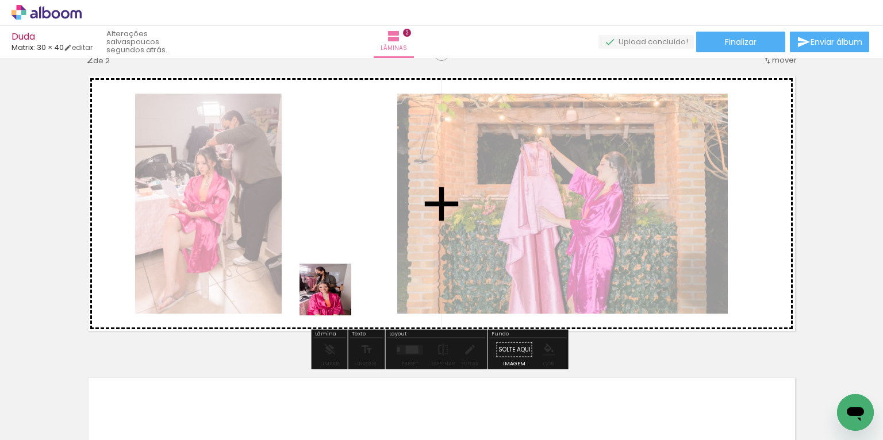
drag, startPoint x: 197, startPoint y: 403, endPoint x: 341, endPoint y: 292, distance: 181.6
click at [342, 292] on quentale-workspace at bounding box center [441, 220] width 883 height 440
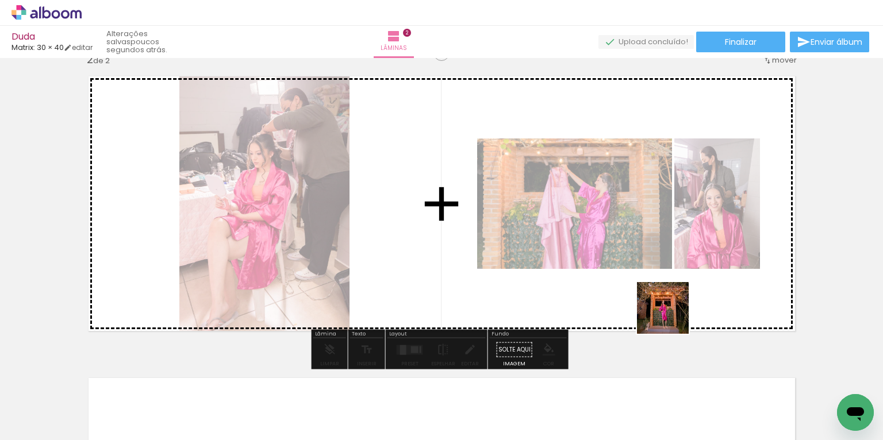
drag, startPoint x: 765, startPoint y: 400, endPoint x: 658, endPoint y: 316, distance: 136.7
click at [656, 306] on quentale-workspace at bounding box center [441, 220] width 883 height 440
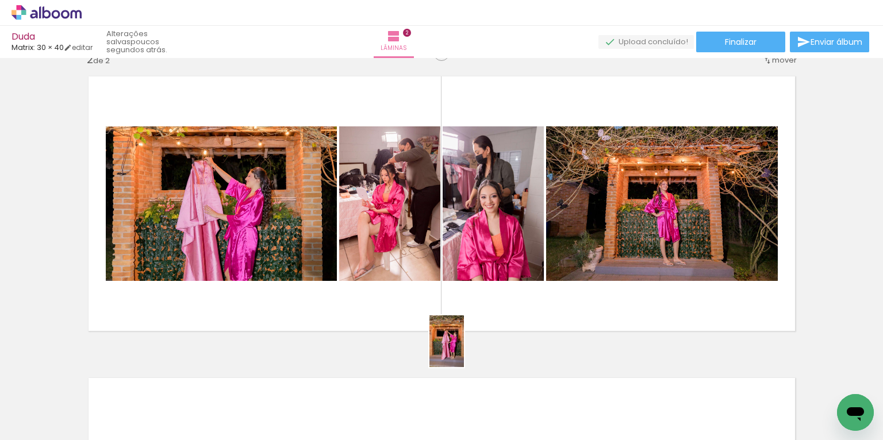
drag, startPoint x: 515, startPoint y: 400, endPoint x: 460, endPoint y: 346, distance: 77.6
click at [460, 346] on quentale-workspace at bounding box center [441, 220] width 883 height 440
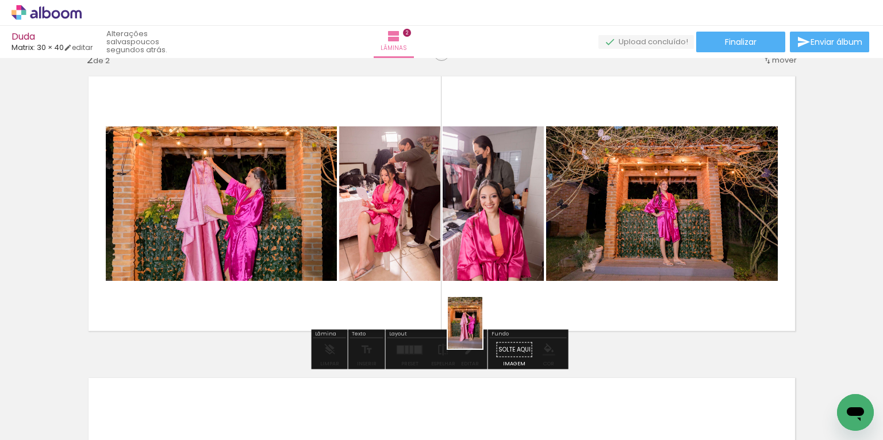
drag, startPoint x: 517, startPoint y: 405, endPoint x: 482, endPoint y: 332, distance: 81.2
click at [482, 332] on quentale-workspace at bounding box center [441, 220] width 883 height 440
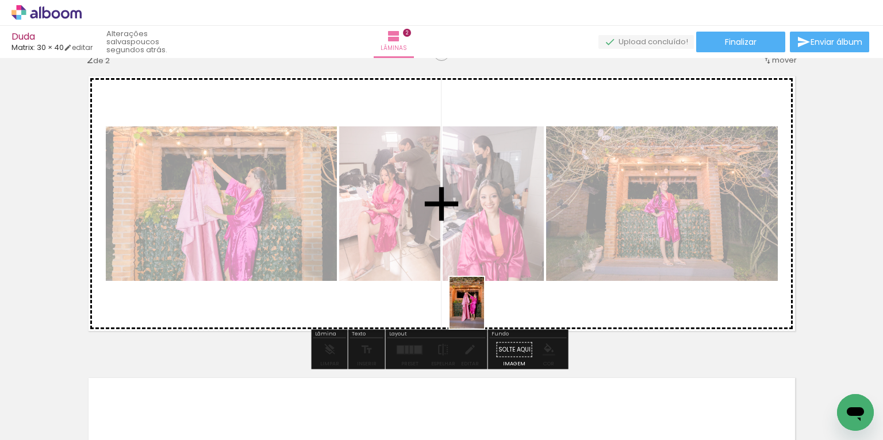
drag, startPoint x: 520, startPoint y: 396, endPoint x: 484, endPoint y: 311, distance: 92.4
click at [484, 311] on quentale-workspace at bounding box center [441, 220] width 883 height 440
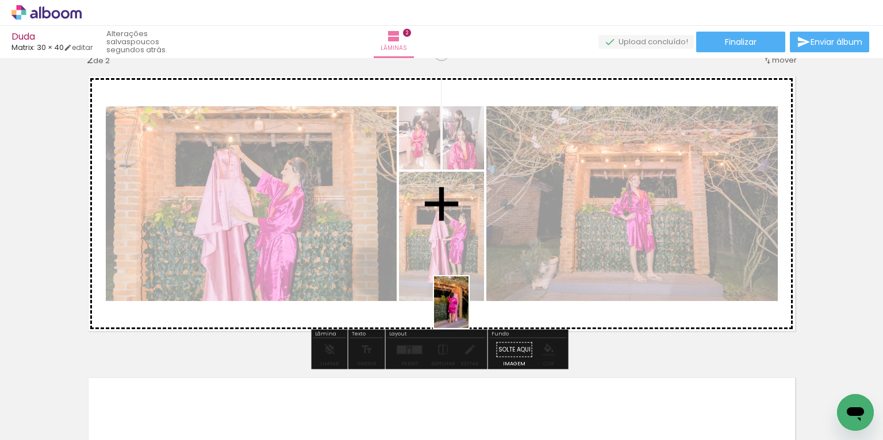
drag, startPoint x: 563, startPoint y: 388, endPoint x: 460, endPoint y: 305, distance: 132.4
click at [460, 305] on quentale-workspace at bounding box center [441, 220] width 883 height 440
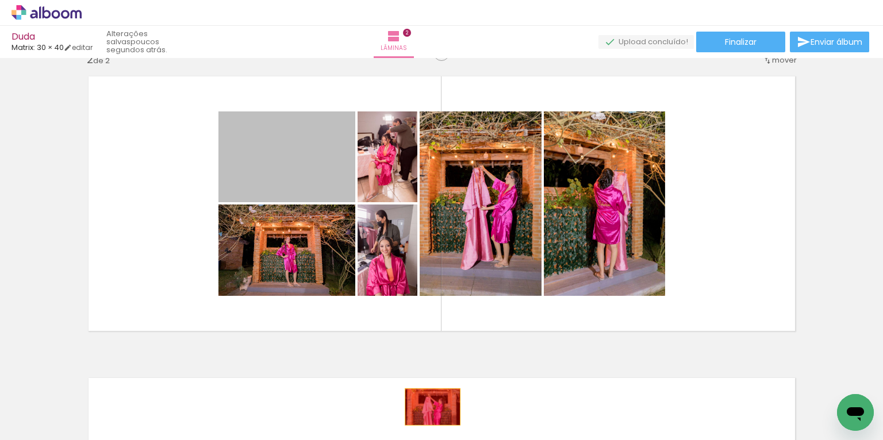
drag, startPoint x: 310, startPoint y: 176, endPoint x: 429, endPoint y: 409, distance: 261.6
click at [429, 371] on quentale-workspace at bounding box center [441, 220] width 883 height 440
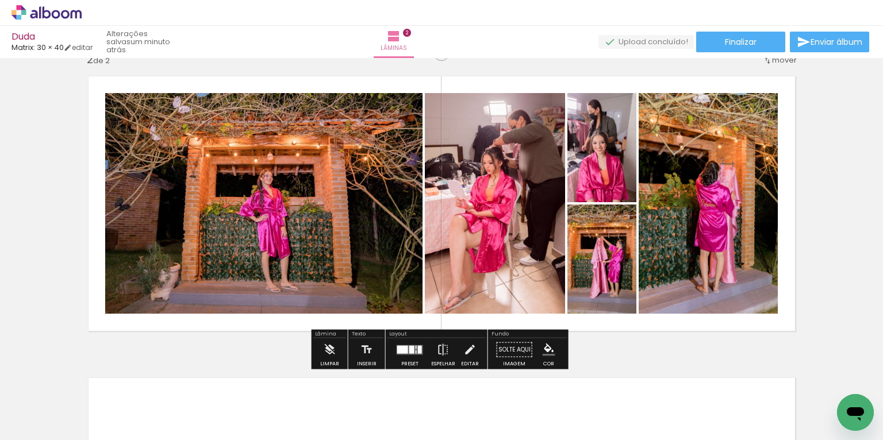
click at [405, 351] on quentale-layouter at bounding box center [409, 350] width 26 height 10
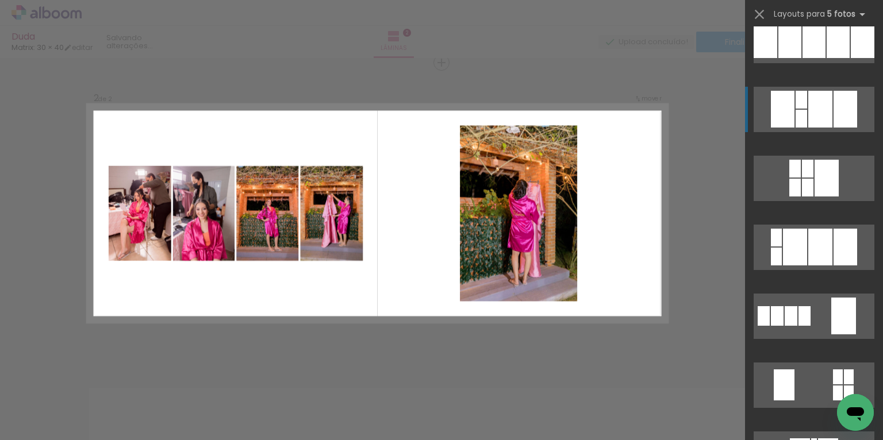
scroll to position [9067, 0]
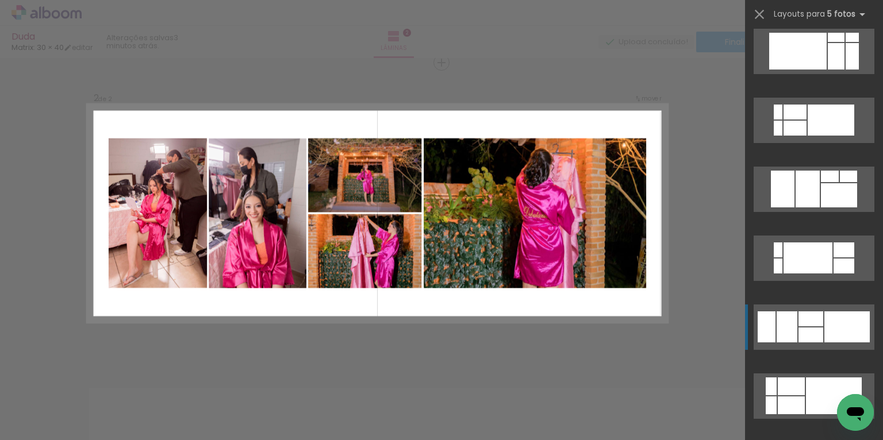
scroll to position [10764, 0]
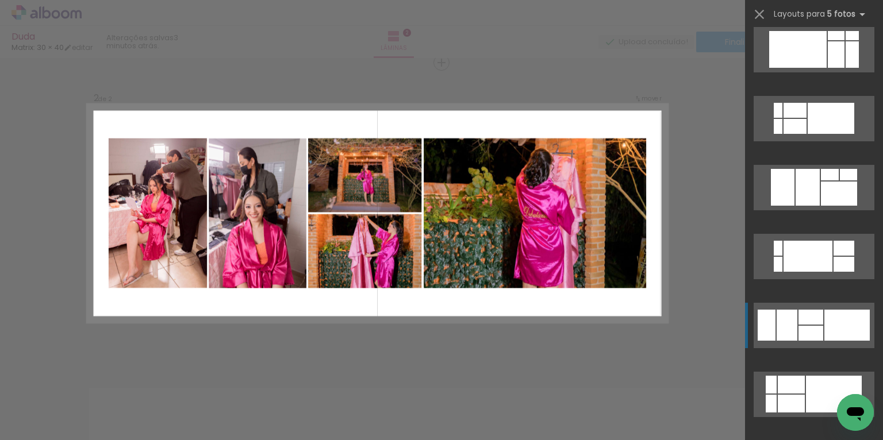
click at [804, 333] on div at bounding box center [810, 333] width 25 height 15
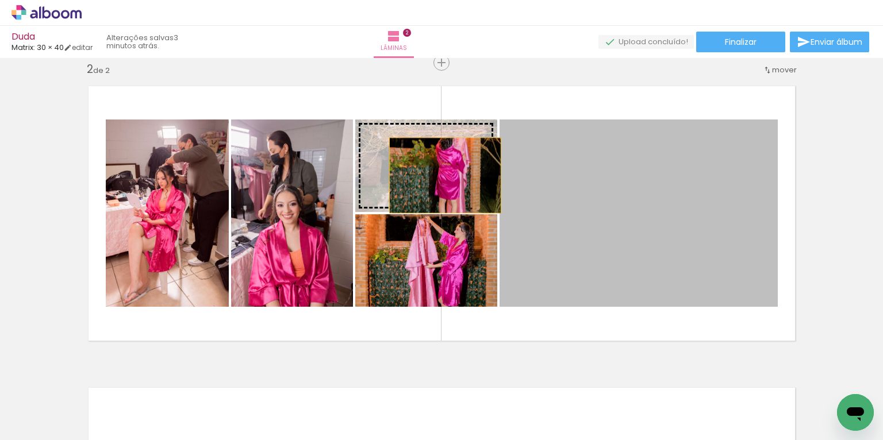
drag, startPoint x: 633, startPoint y: 234, endPoint x: 439, endPoint y: 174, distance: 202.8
click at [0, 0] on slot at bounding box center [0, 0] width 0 height 0
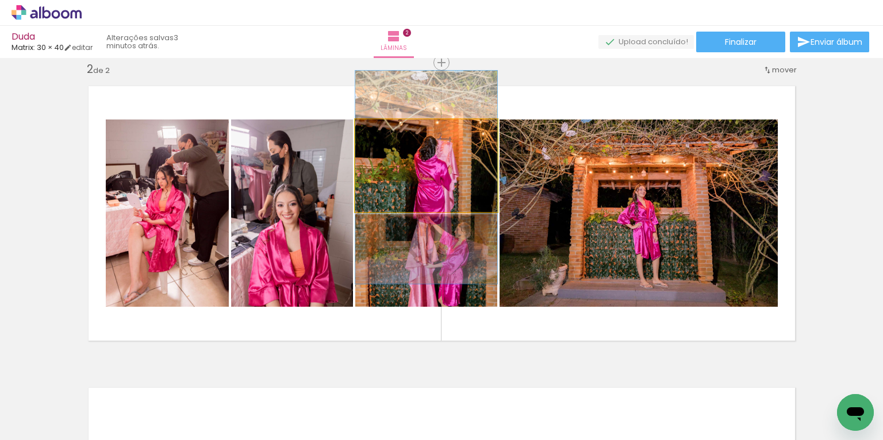
drag, startPoint x: 447, startPoint y: 180, endPoint x: 445, endPoint y: 192, distance: 12.2
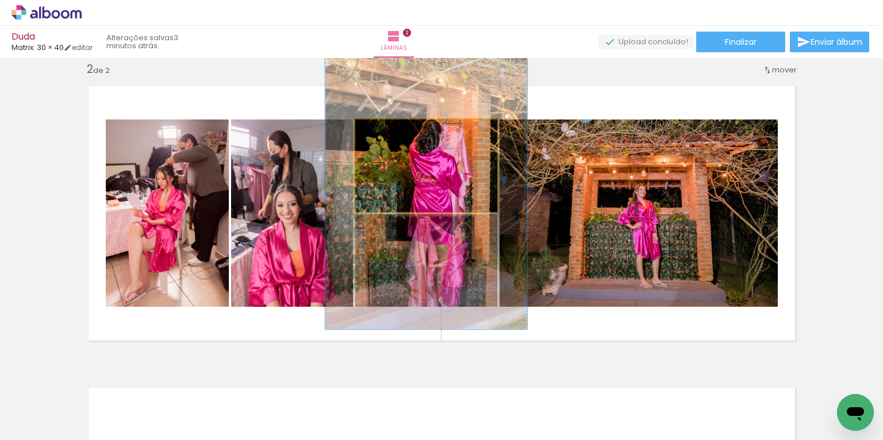
type paper-slider "142"
drag, startPoint x: 377, startPoint y: 131, endPoint x: 414, endPoint y: 157, distance: 45.8
click at [394, 130] on div at bounding box center [398, 131] width 10 height 10
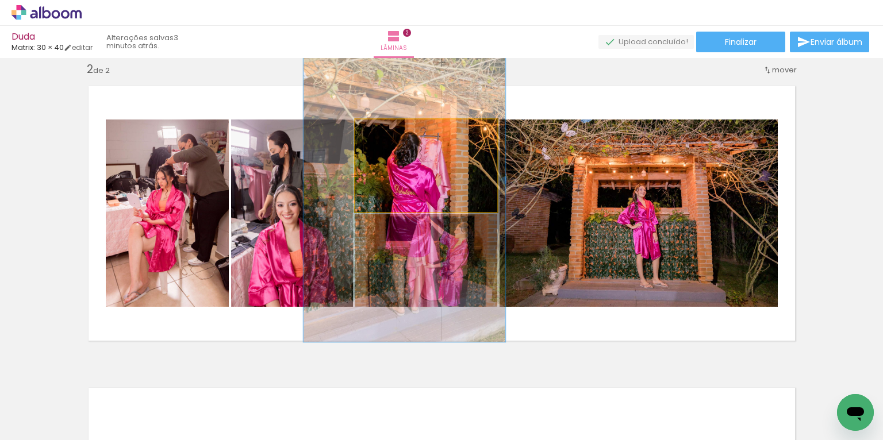
drag, startPoint x: 407, startPoint y: 170, endPoint x: 390, endPoint y: 182, distance: 20.6
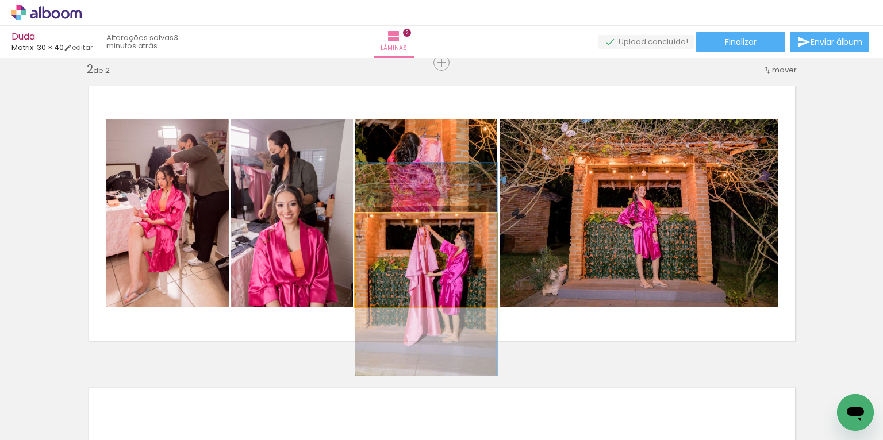
drag, startPoint x: 454, startPoint y: 288, endPoint x: 454, endPoint y: 298, distance: 9.2
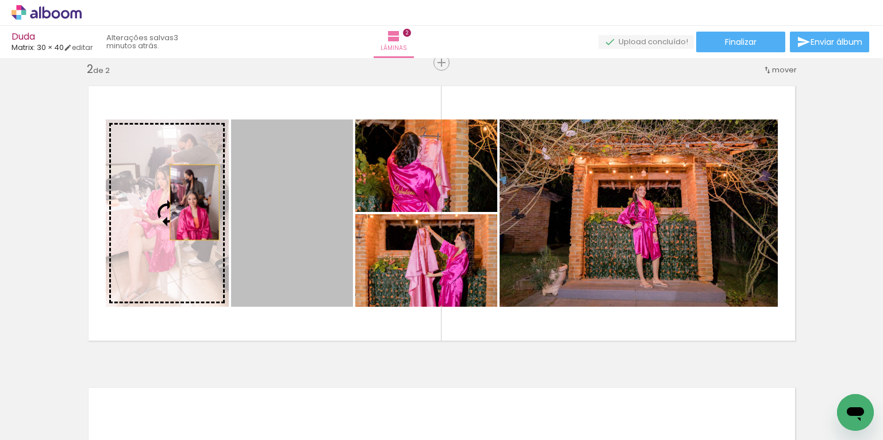
drag, startPoint x: 292, startPoint y: 211, endPoint x: 179, endPoint y: 201, distance: 113.7
click at [0, 0] on slot at bounding box center [0, 0] width 0 height 0
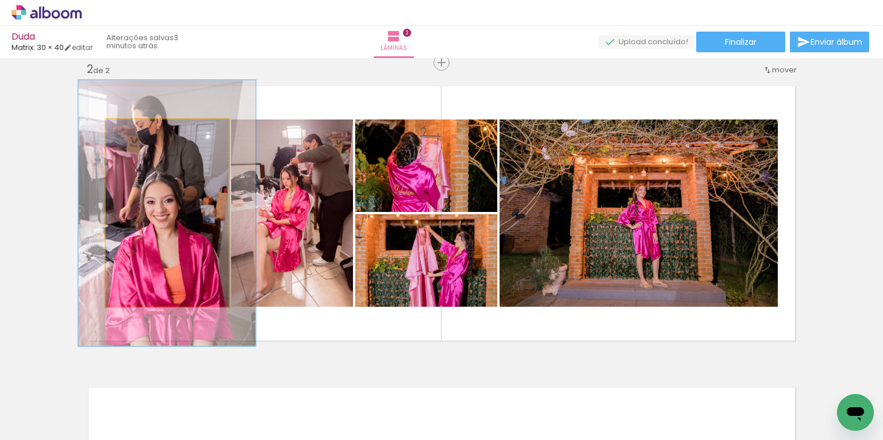
drag, startPoint x: 133, startPoint y: 133, endPoint x: 152, endPoint y: 136, distance: 18.6
type paper-slider "151"
click at [152, 130] on div at bounding box center [149, 131] width 18 height 18
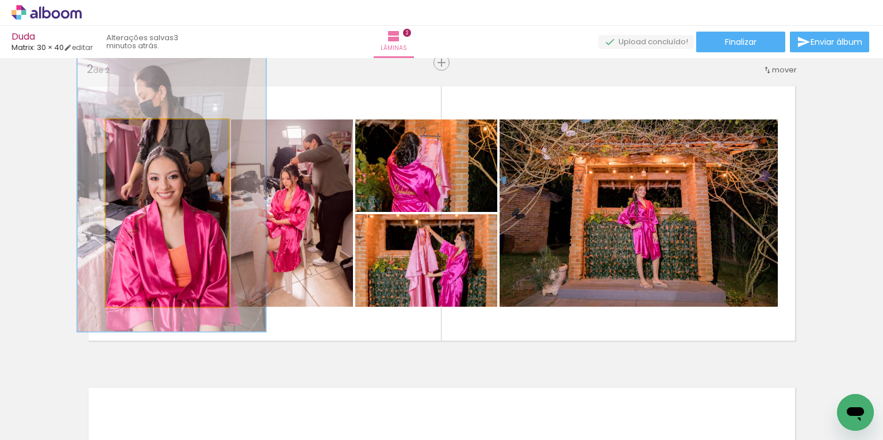
drag, startPoint x: 156, startPoint y: 217, endPoint x: 160, endPoint y: 196, distance: 21.6
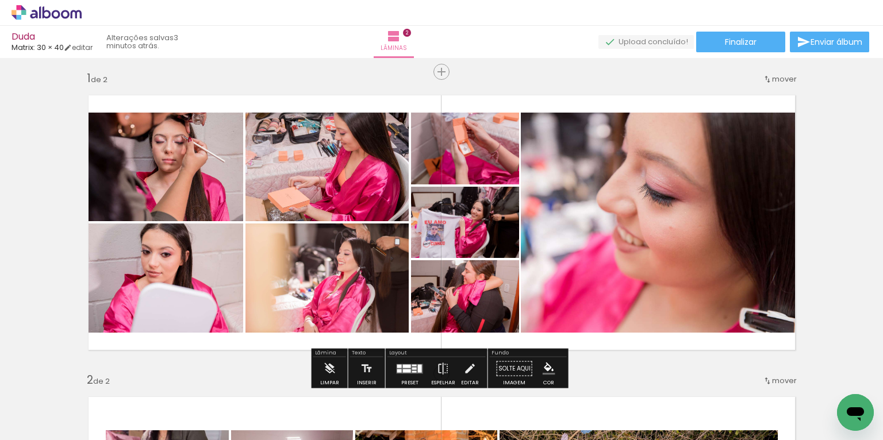
scroll to position [3, 0]
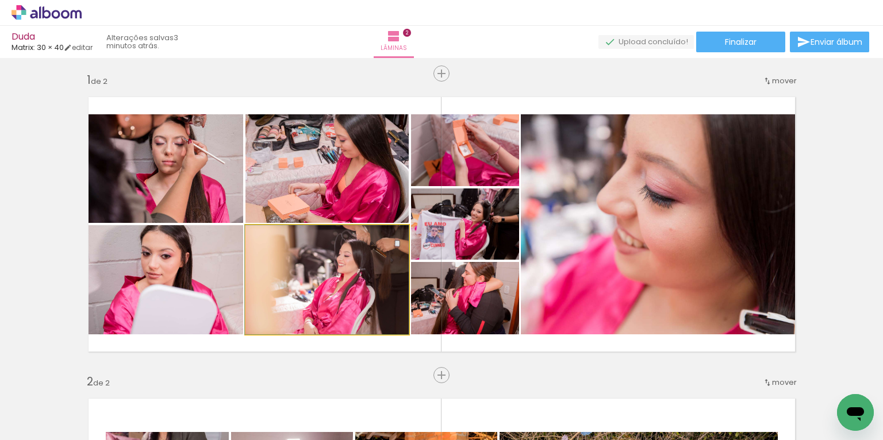
click at [311, 272] on quentale-photo at bounding box center [326, 279] width 163 height 109
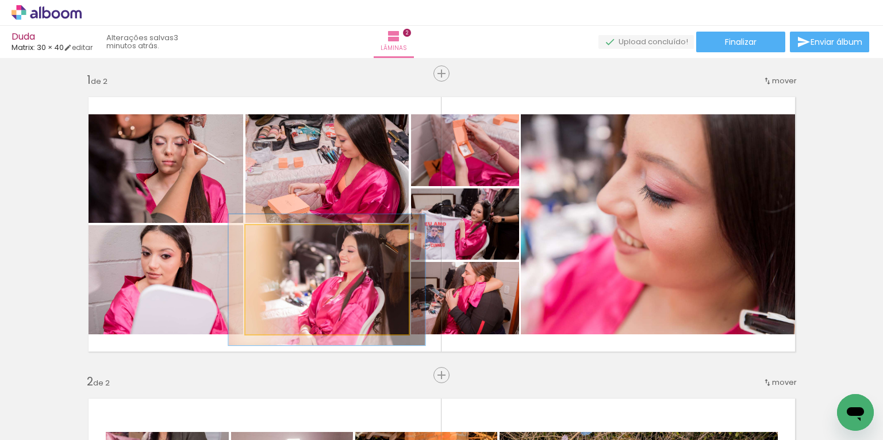
drag, startPoint x: 270, startPoint y: 236, endPoint x: 277, endPoint y: 236, distance: 6.9
type paper-slider "119"
click at [277, 235] on div at bounding box center [280, 237] width 10 height 10
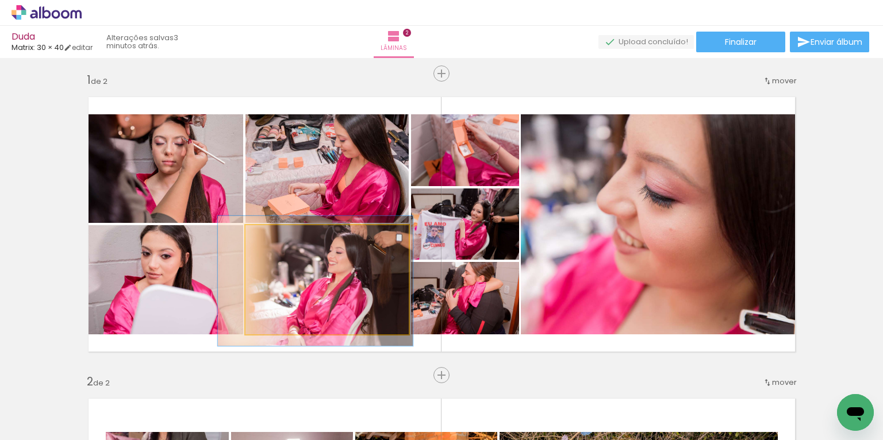
drag, startPoint x: 300, startPoint y: 268, endPoint x: 289, endPoint y: 269, distance: 11.0
click at [289, 269] on div at bounding box center [314, 280] width 195 height 130
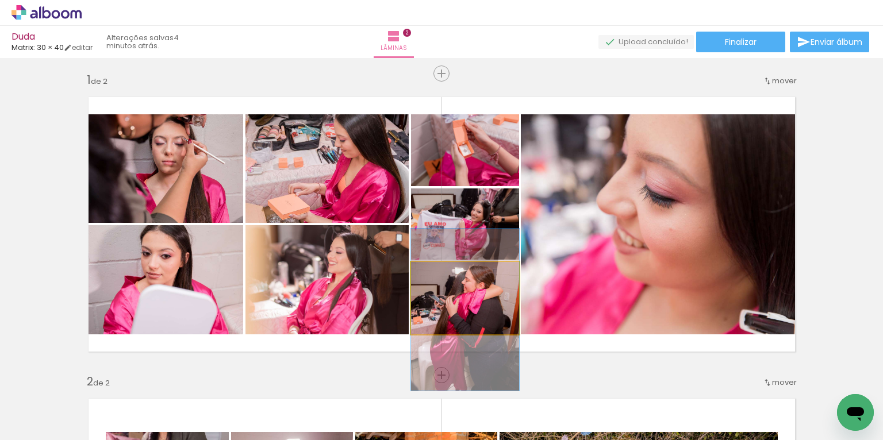
drag, startPoint x: 484, startPoint y: 307, endPoint x: 483, endPoint y: 313, distance: 5.9
click at [483, 311] on quentale-photo at bounding box center [465, 298] width 108 height 72
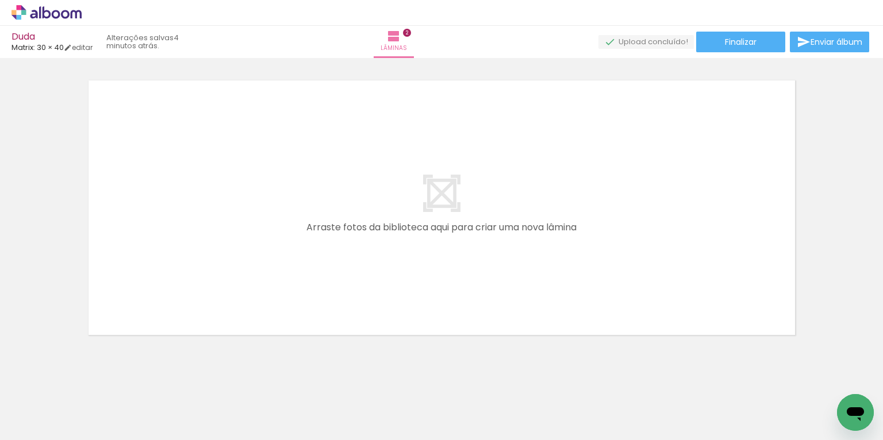
scroll to position [625, 0]
click at [45, 423] on span "Adicionar Fotos" at bounding box center [41, 424] width 34 height 13
click at [0, 0] on input "file" at bounding box center [0, 0] width 0 height 0
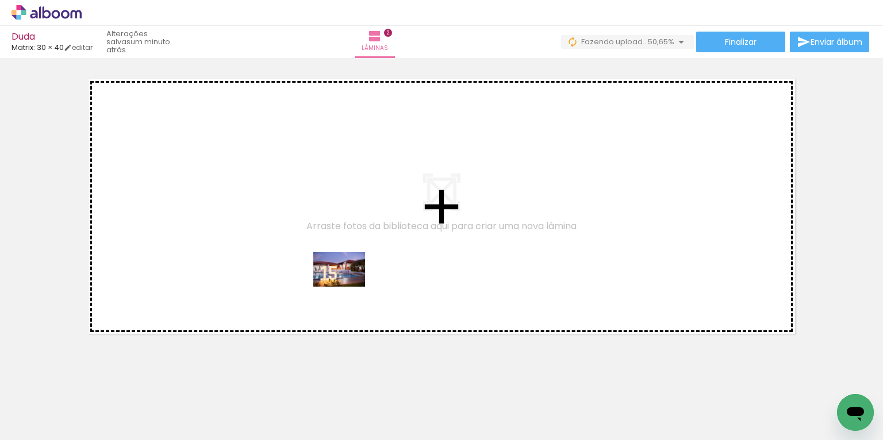
click at [342, 283] on quentale-workspace at bounding box center [441, 220] width 883 height 440
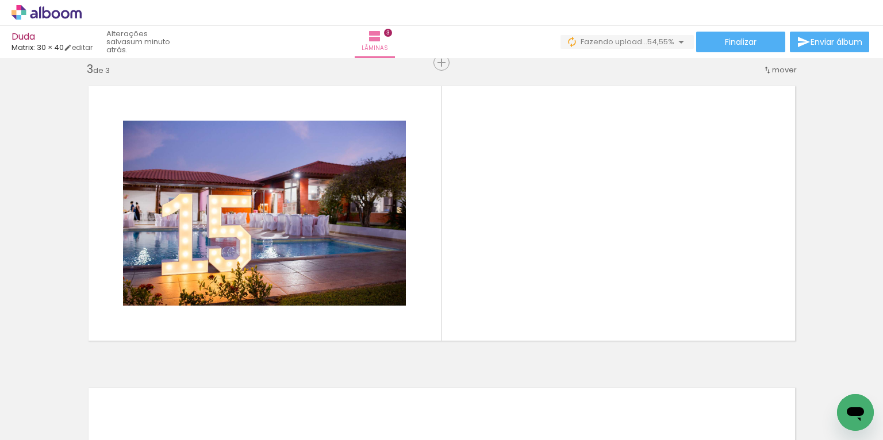
scroll to position [0, 1644]
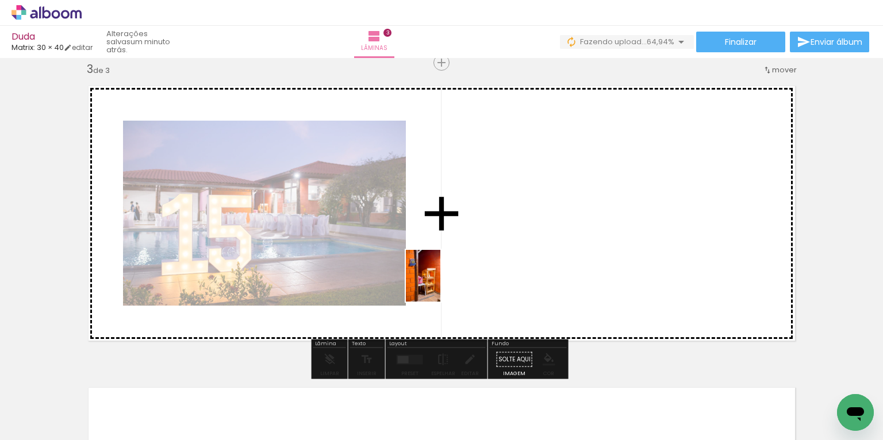
drag, startPoint x: 329, startPoint y: 407, endPoint x: 440, endPoint y: 284, distance: 165.6
click at [440, 284] on quentale-workspace at bounding box center [441, 220] width 883 height 440
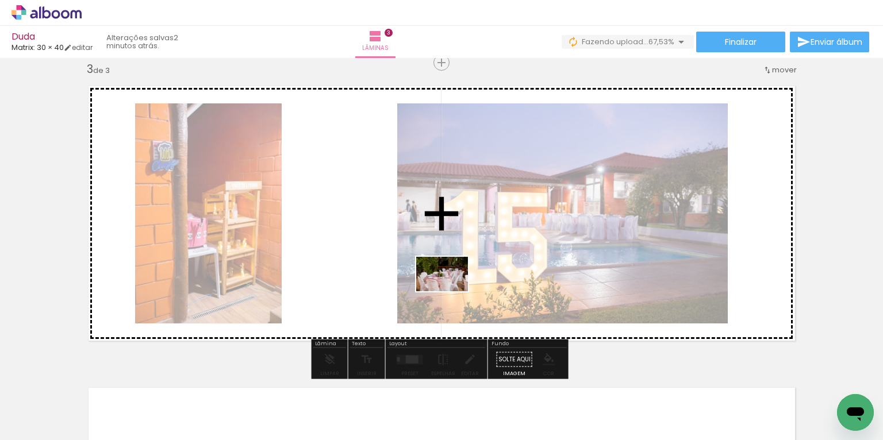
drag, startPoint x: 403, startPoint y: 411, endPoint x: 450, endPoint y: 292, distance: 128.5
click at [450, 291] on quentale-workspace at bounding box center [441, 220] width 883 height 440
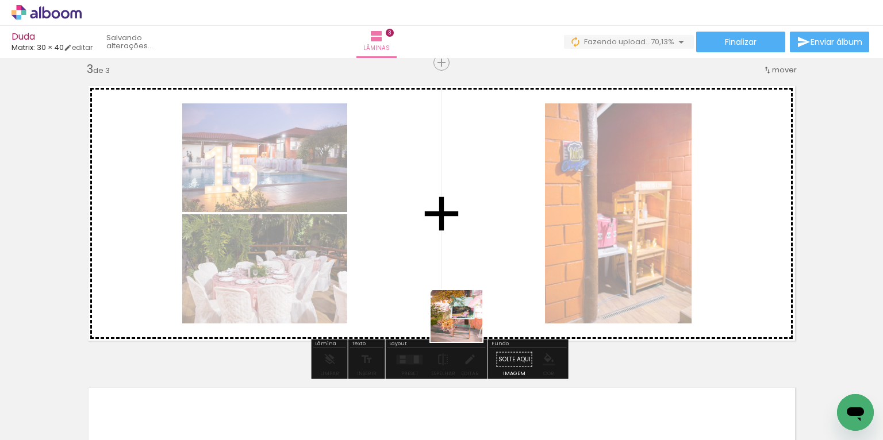
drag, startPoint x: 464, startPoint y: 375, endPoint x: 465, endPoint y: 307, distance: 68.4
click at [467, 301] on quentale-workspace at bounding box center [441, 220] width 883 height 440
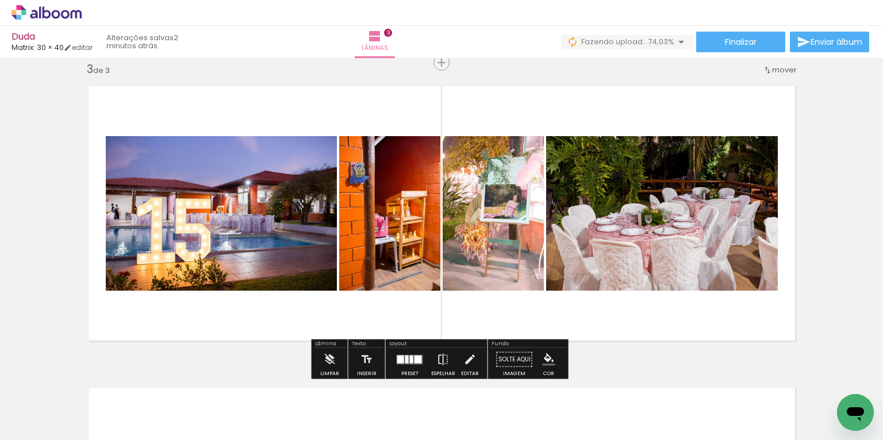
drag, startPoint x: 538, startPoint y: 413, endPoint x: 562, endPoint y: 301, distance: 114.6
click at [546, 368] on quentale-thumb at bounding box center [530, 401] width 64 height 66
click at [562, 301] on quentale-layouter at bounding box center [441, 213] width 725 height 273
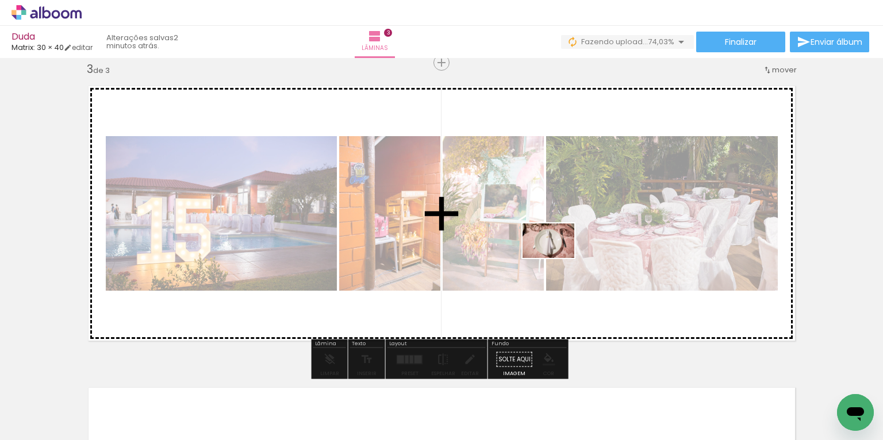
drag, startPoint x: 538, startPoint y: 412, endPoint x: 556, endPoint y: 258, distance: 155.0
click at [557, 258] on quentale-workspace at bounding box center [441, 220] width 883 height 440
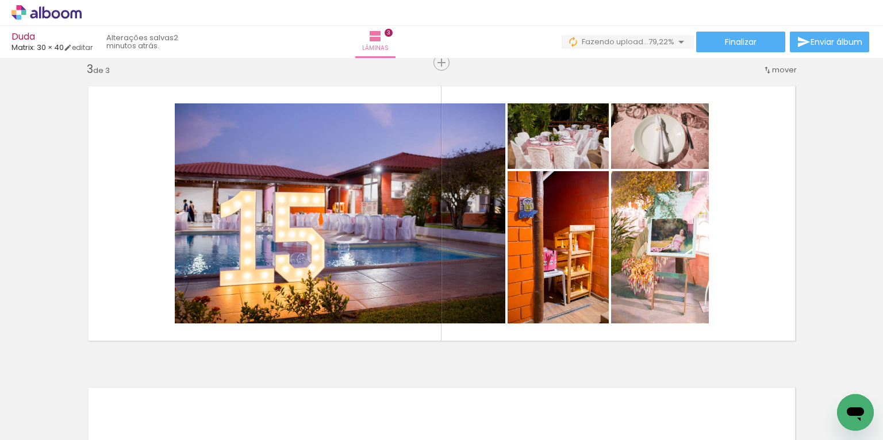
scroll to position [0, 1805]
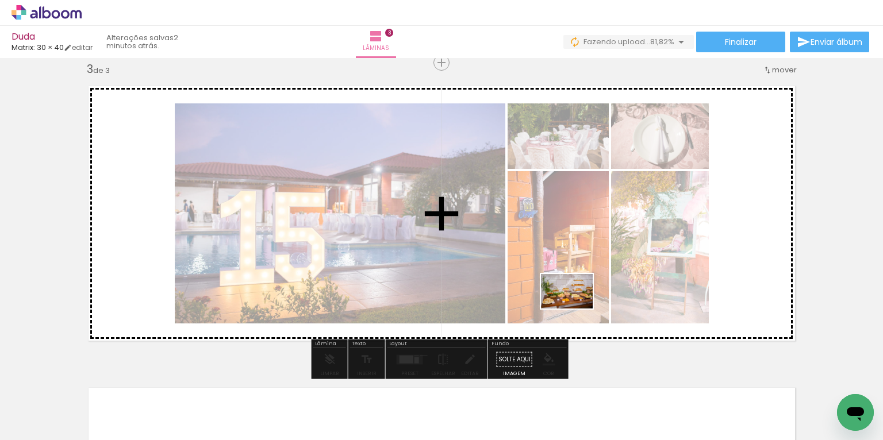
drag, startPoint x: 446, startPoint y: 394, endPoint x: 575, endPoint y: 309, distance: 154.7
click at [575, 309] on quentale-workspace at bounding box center [441, 220] width 883 height 440
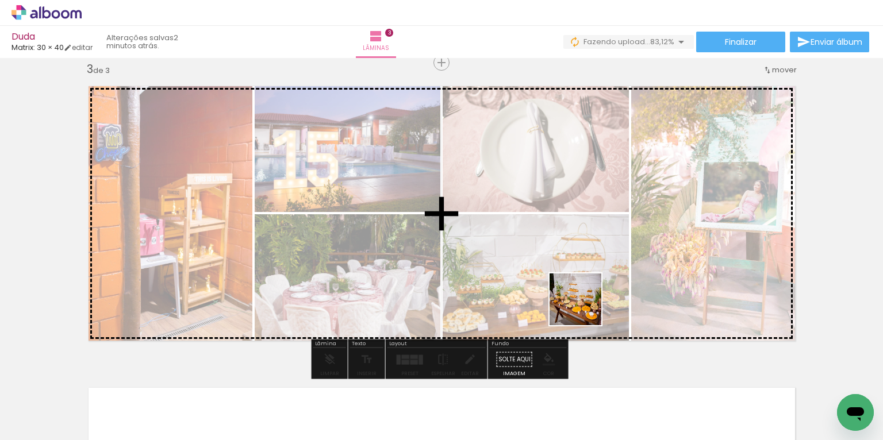
drag, startPoint x: 511, startPoint y: 398, endPoint x: 584, endPoint y: 309, distance: 115.9
click at [584, 308] on quentale-workspace at bounding box center [441, 220] width 883 height 440
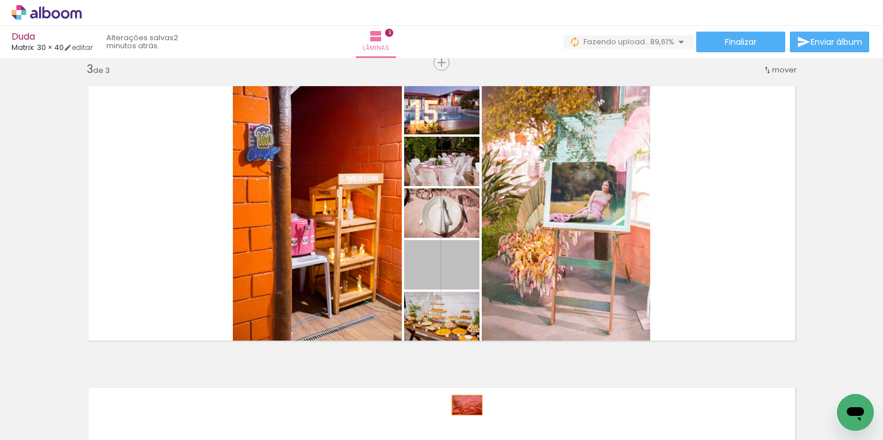
drag, startPoint x: 457, startPoint y: 276, endPoint x: 463, endPoint y: 405, distance: 128.9
click at [463, 405] on quentale-workspace at bounding box center [441, 220] width 883 height 440
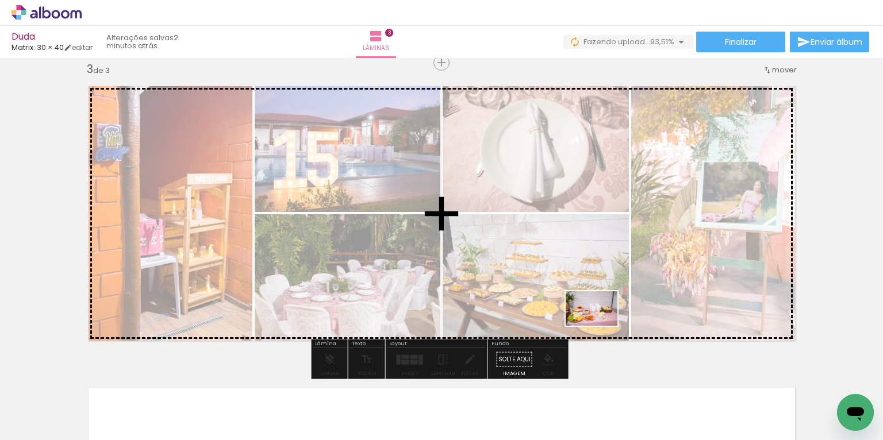
drag, startPoint x: 580, startPoint y: 364, endPoint x: 600, endPoint y: 326, distance: 42.9
click at [600, 326] on quentale-workspace at bounding box center [441, 220] width 883 height 440
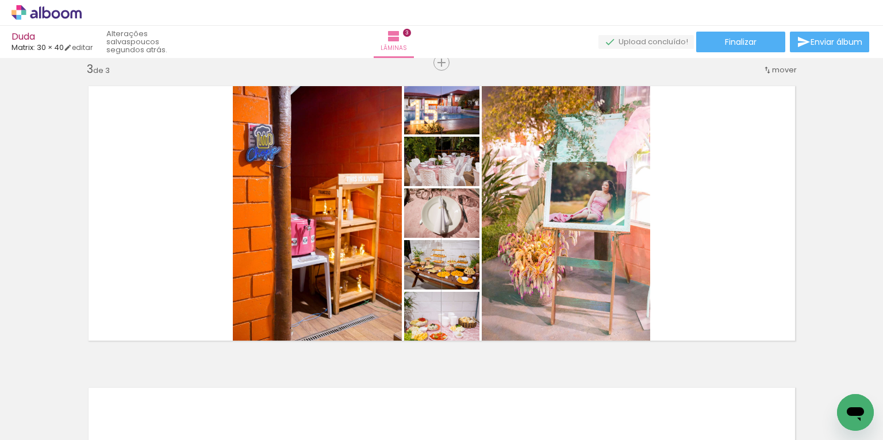
scroll to position [0, 2262]
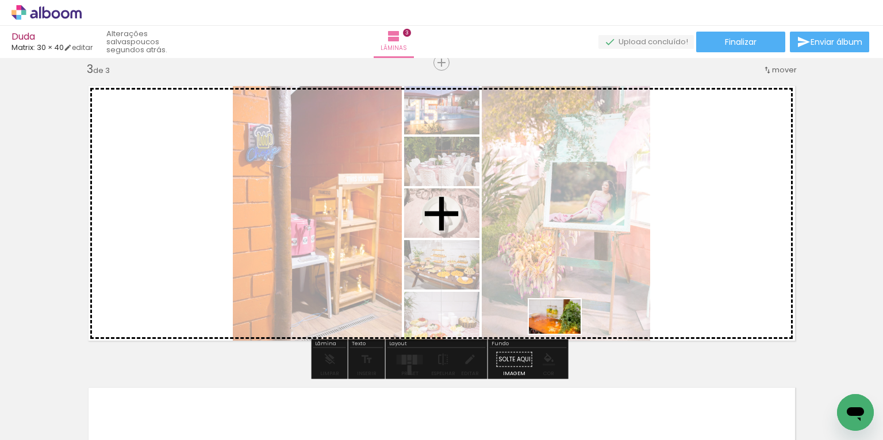
drag, startPoint x: 376, startPoint y: 393, endPoint x: 563, endPoint y: 334, distance: 196.4
click at [563, 334] on quentale-workspace at bounding box center [441, 220] width 883 height 440
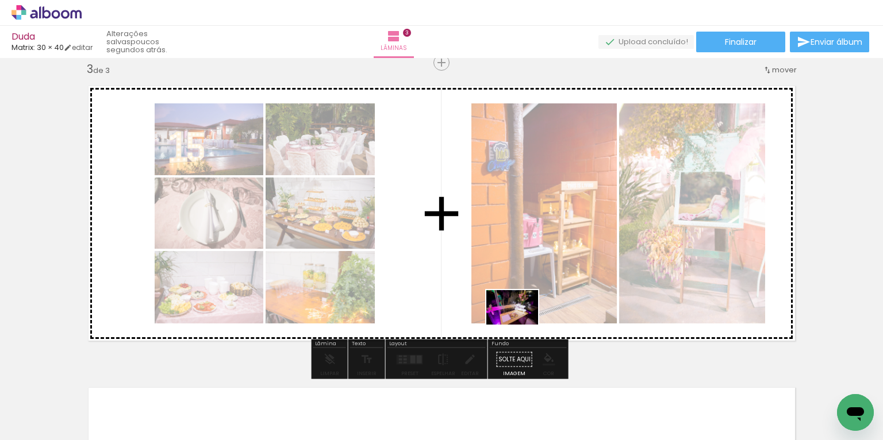
drag, startPoint x: 488, startPoint y: 413, endPoint x: 521, endPoint y: 325, distance: 93.8
click at [521, 325] on quentale-workspace at bounding box center [441, 220] width 883 height 440
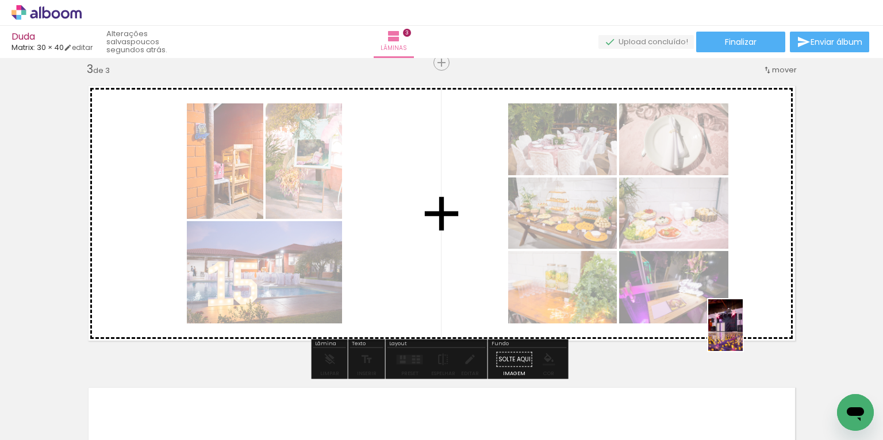
drag, startPoint x: 754, startPoint y: 414, endPoint x: 742, endPoint y: 334, distance: 80.8
click at [742, 334] on quentale-workspace at bounding box center [441, 220] width 883 height 440
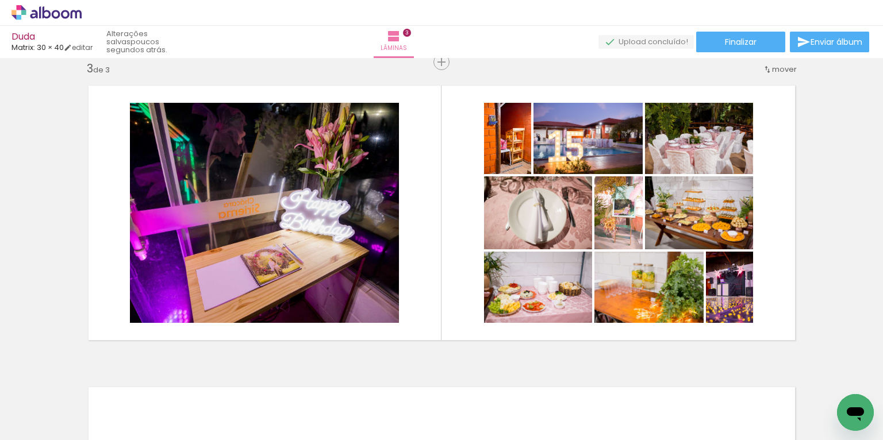
scroll to position [0, 2466]
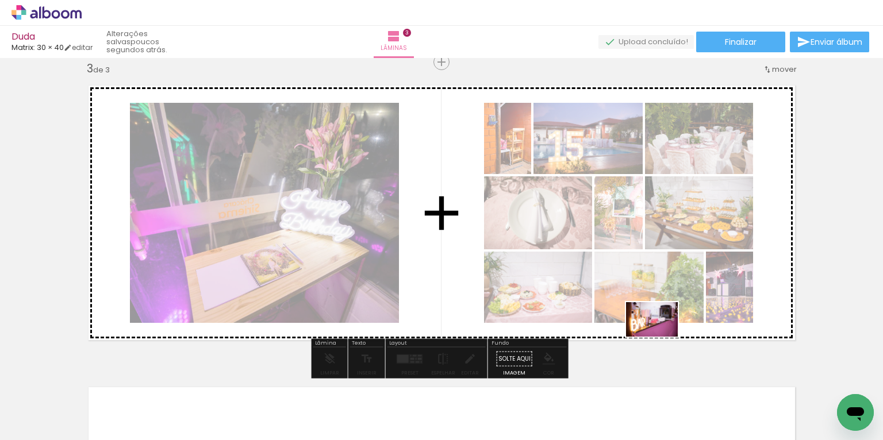
drag, startPoint x: 607, startPoint y: 407, endPoint x: 660, endPoint y: 336, distance: 88.3
click at [660, 336] on quentale-workspace at bounding box center [441, 220] width 883 height 440
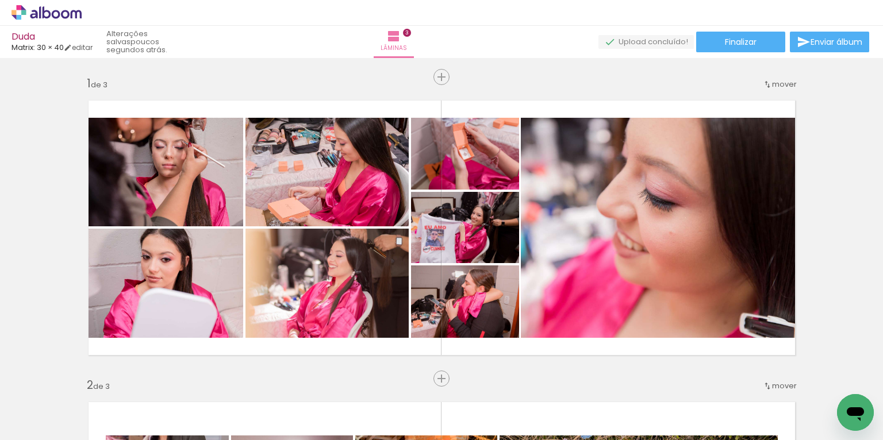
scroll to position [0, 2466]
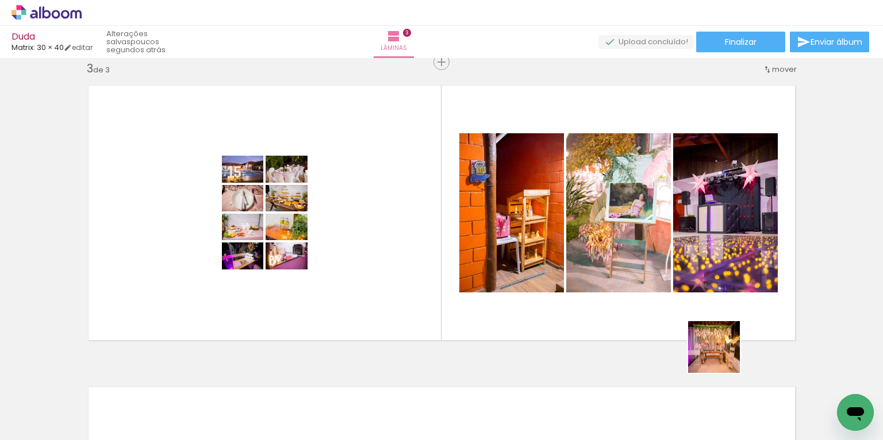
drag, startPoint x: 738, startPoint y: 409, endPoint x: 710, endPoint y: 330, distance: 83.6
click at [708, 325] on quentale-workspace at bounding box center [441, 220] width 883 height 440
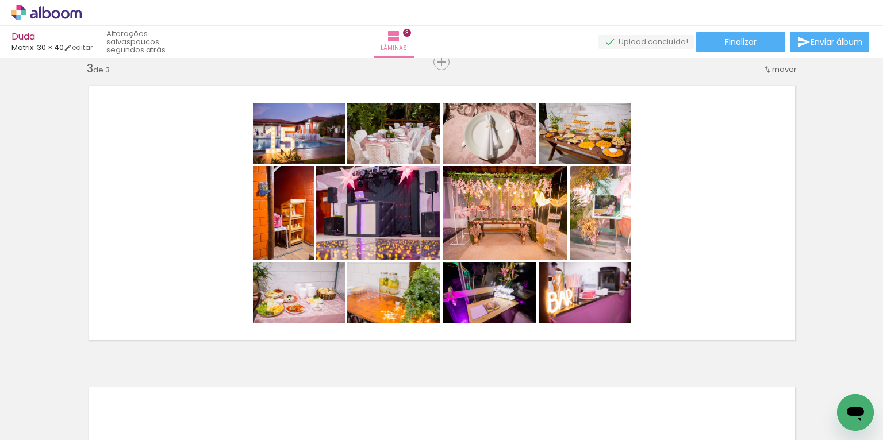
scroll to position [0, 3846]
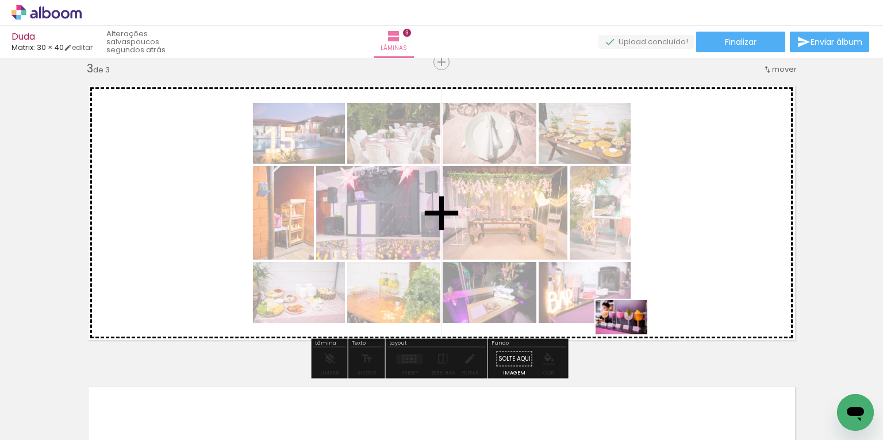
drag, startPoint x: 584, startPoint y: 395, endPoint x: 630, endPoint y: 334, distance: 75.8
click at [630, 334] on quentale-workspace at bounding box center [441, 220] width 883 height 440
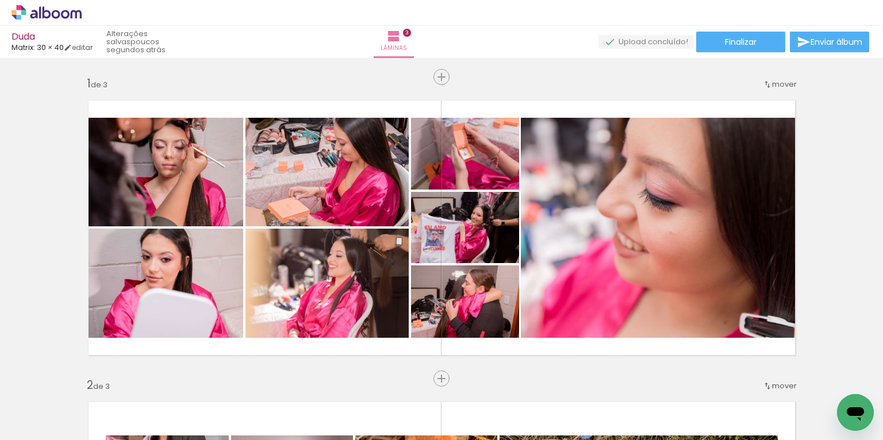
scroll to position [0, 1514]
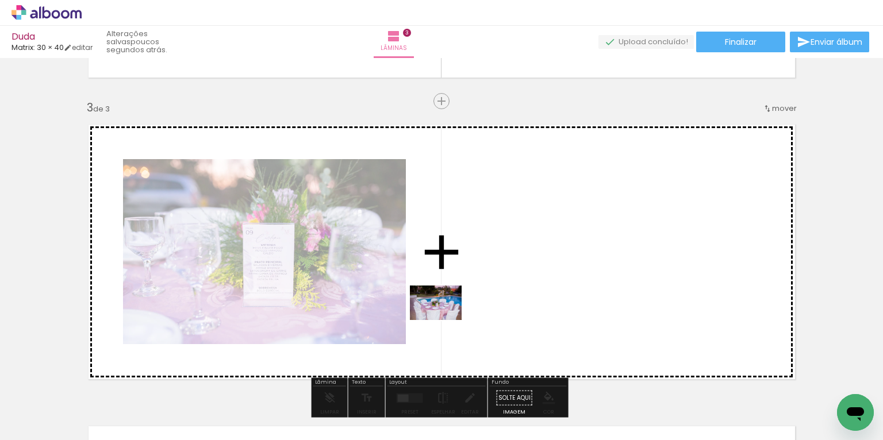
drag, startPoint x: 337, startPoint y: 411, endPoint x: 446, endPoint y: 319, distance: 143.2
click at [446, 319] on quentale-workspace at bounding box center [441, 220] width 883 height 440
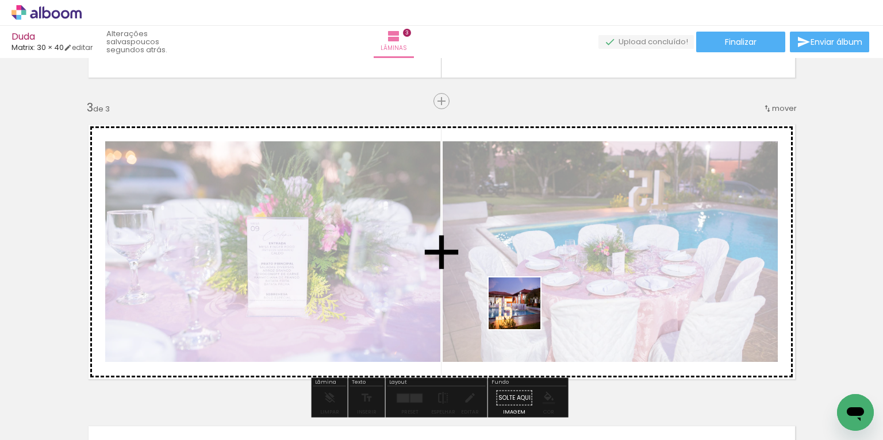
drag, startPoint x: 417, startPoint y: 396, endPoint x: 525, endPoint y: 311, distance: 137.5
click at [525, 311] on quentale-workspace at bounding box center [441, 220] width 883 height 440
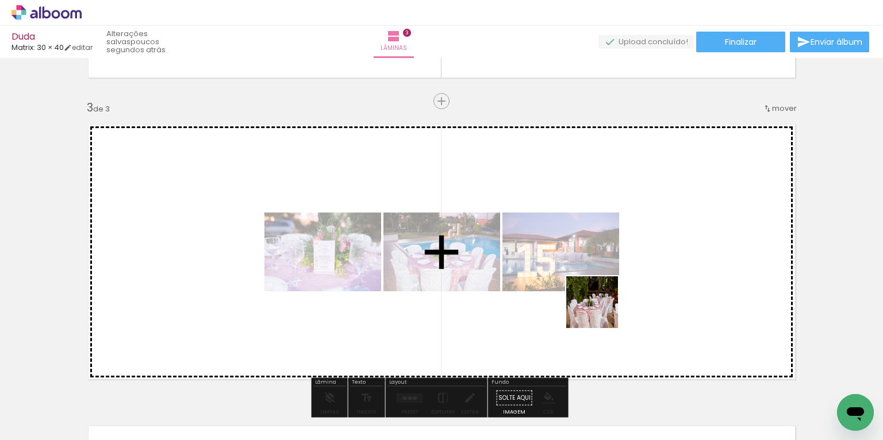
drag, startPoint x: 525, startPoint y: 392, endPoint x: 600, endPoint y: 311, distance: 111.0
click at [600, 311] on quentale-workspace at bounding box center [441, 220] width 883 height 440
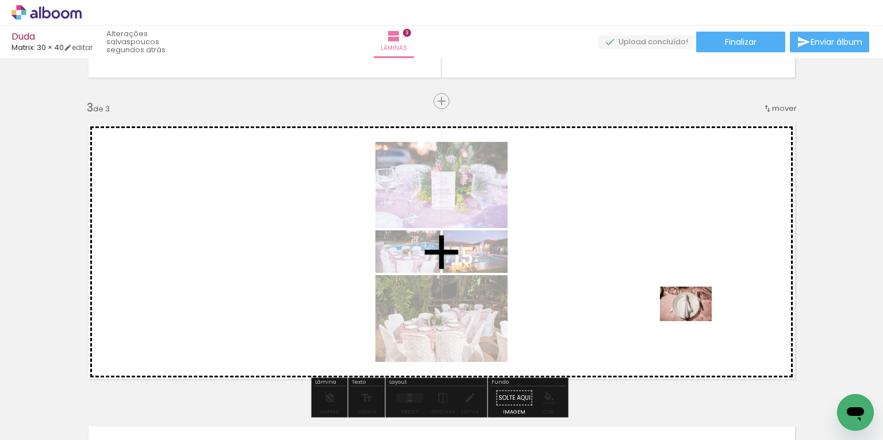
drag, startPoint x: 650, startPoint y: 398, endPoint x: 688, endPoint y: 320, distance: 87.1
click at [694, 321] on quentale-workspace at bounding box center [441, 220] width 883 height 440
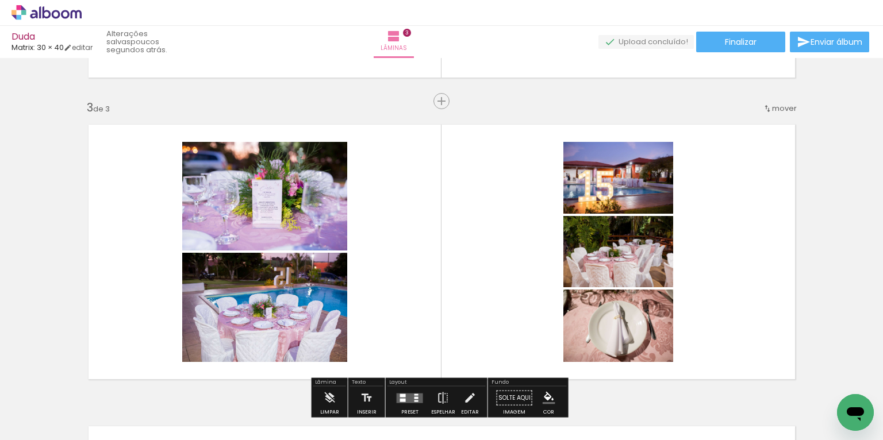
scroll to position [0, 1704]
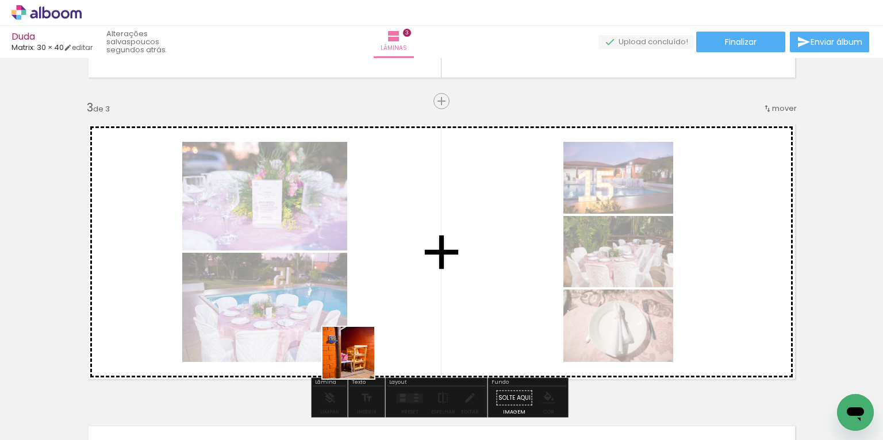
drag, startPoint x: 280, startPoint y: 402, endPoint x: 453, endPoint y: 321, distance: 190.7
click at [454, 317] on quentale-workspace at bounding box center [441, 220] width 883 height 440
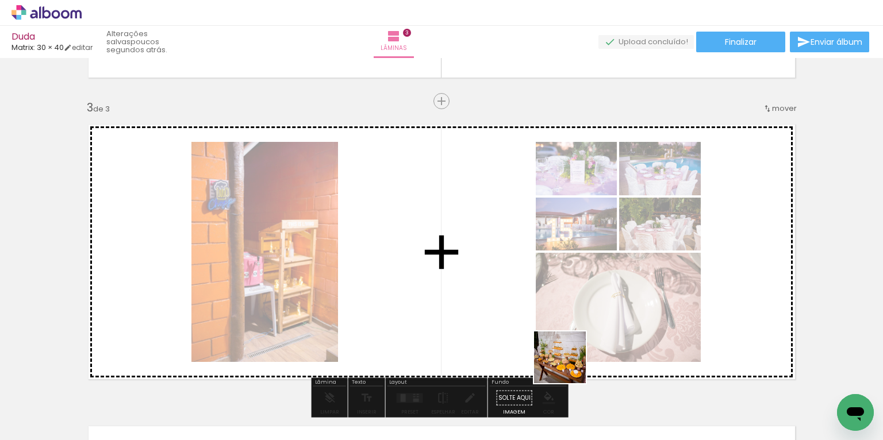
drag, startPoint x: 606, startPoint y: 411, endPoint x: 536, endPoint y: 337, distance: 102.0
click at [514, 323] on quentale-workspace at bounding box center [441, 220] width 883 height 440
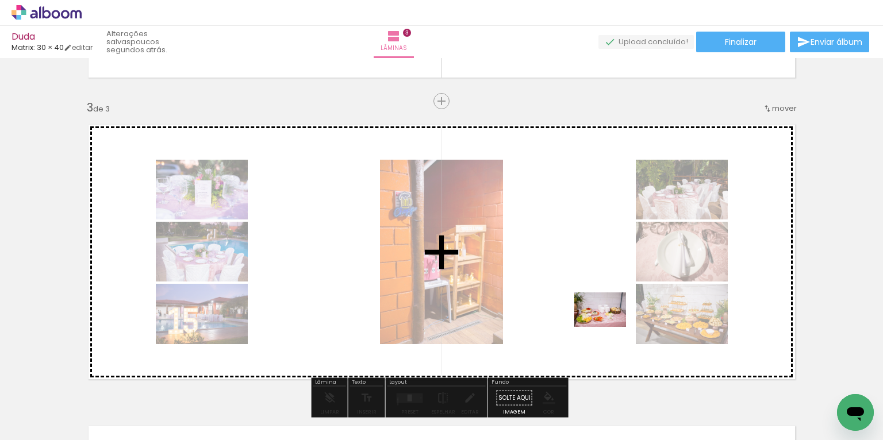
drag, startPoint x: 666, startPoint y: 403, endPoint x: 604, endPoint y: 323, distance: 101.2
click at [604, 323] on quentale-workspace at bounding box center [441, 220] width 883 height 440
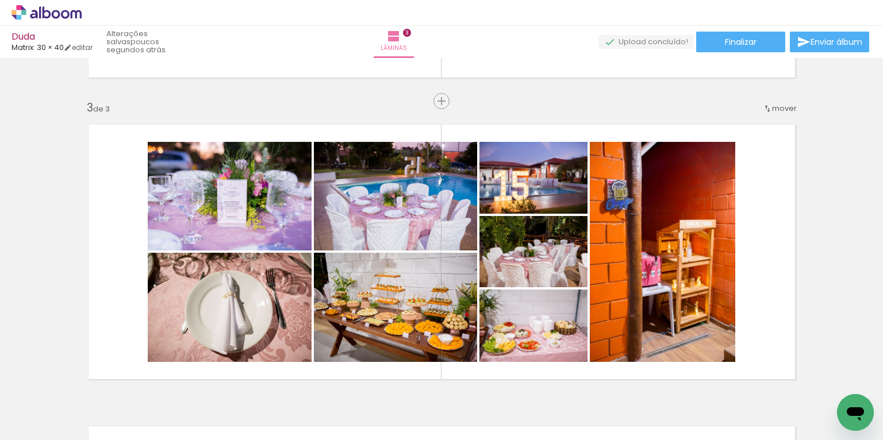
scroll to position [0, 1996]
drag, startPoint x: 635, startPoint y: 404, endPoint x: 643, endPoint y: 324, distance: 80.3
click at [643, 324] on quentale-workspace at bounding box center [441, 220] width 883 height 440
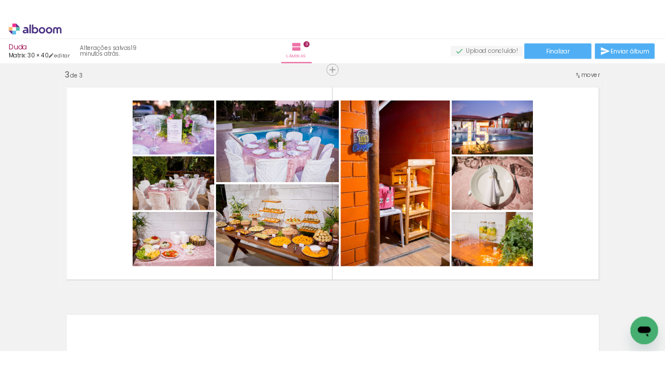
scroll to position [0, 2013]
